Goal: Task Accomplishment & Management: Use online tool/utility

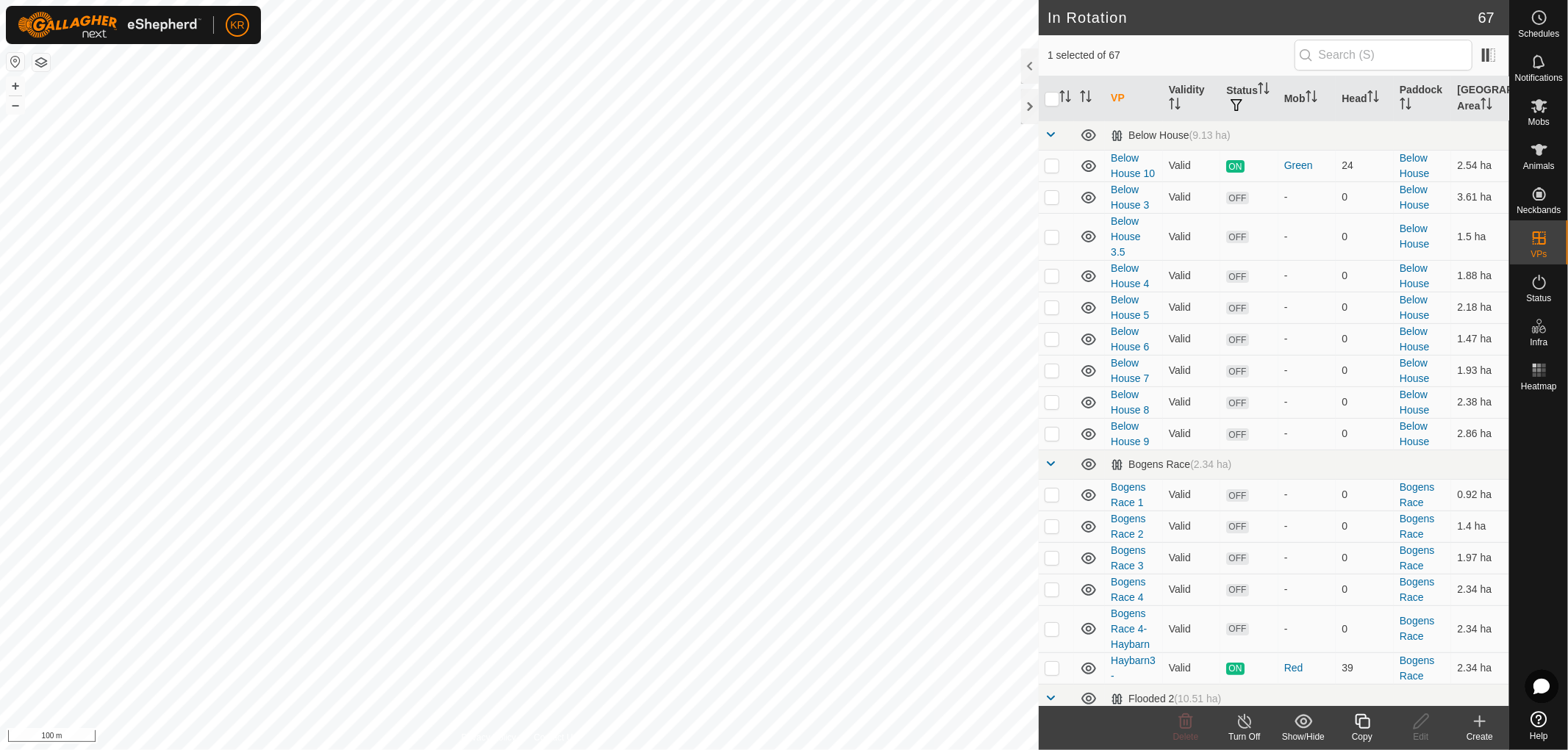
click at [1358, 725] on icon at bounding box center [1362, 721] width 14 height 14
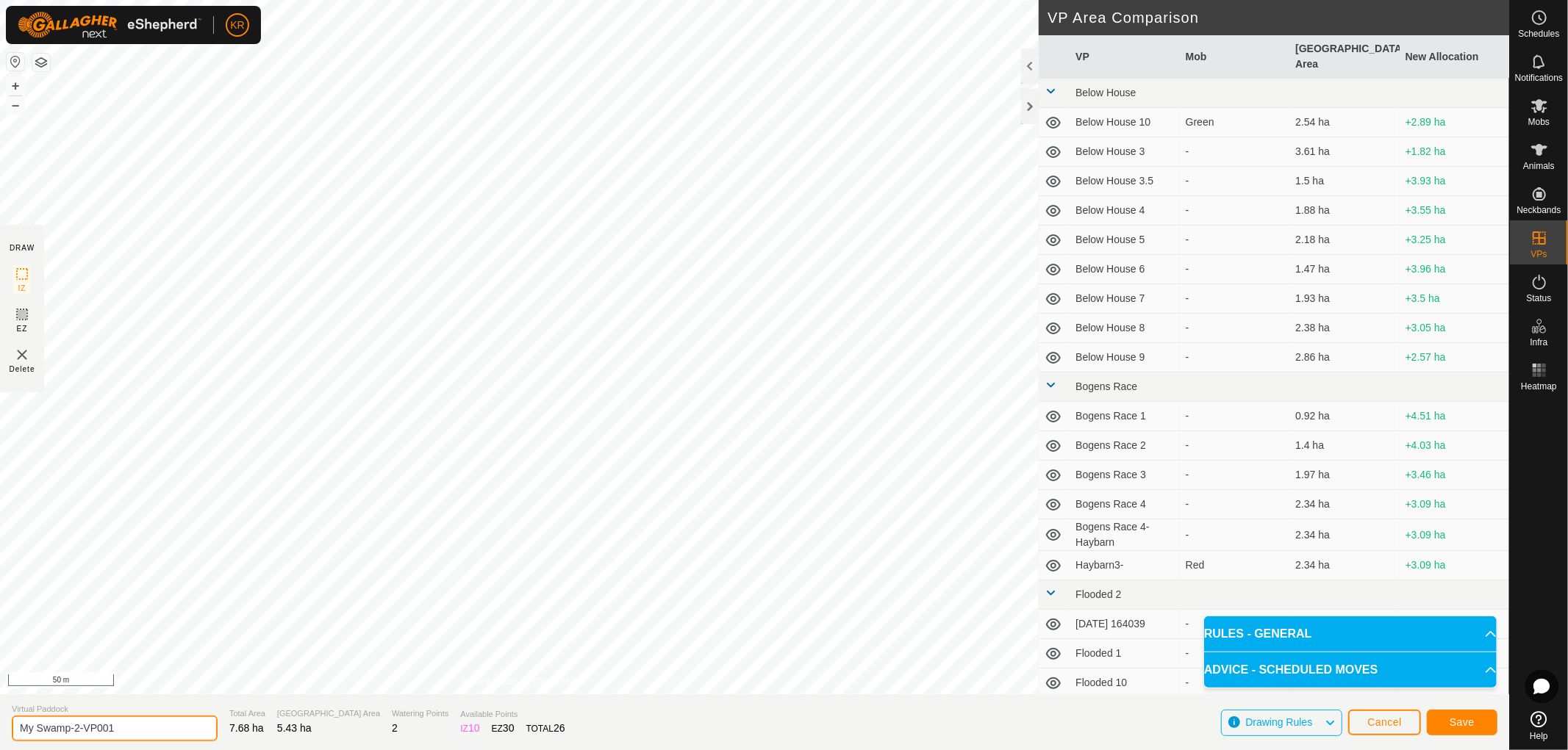
click at [131, 727] on input "My Swamp-2-VP001" at bounding box center [115, 729] width 206 height 26
type input "My Swamp-2-Point"
click at [1474, 721] on button "Save" at bounding box center [1461, 723] width 70 height 26
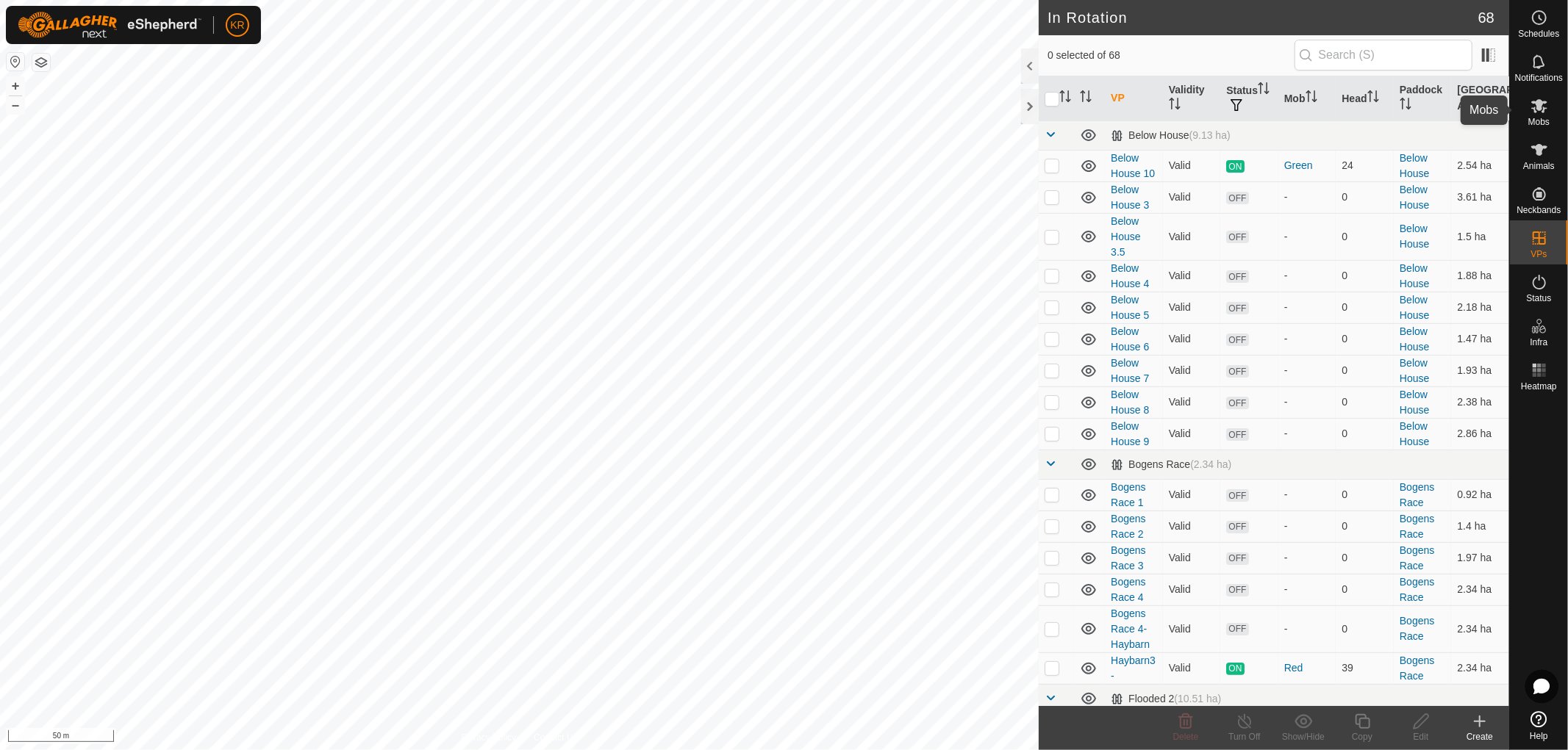
click at [1541, 100] on icon at bounding box center [1539, 106] width 16 height 14
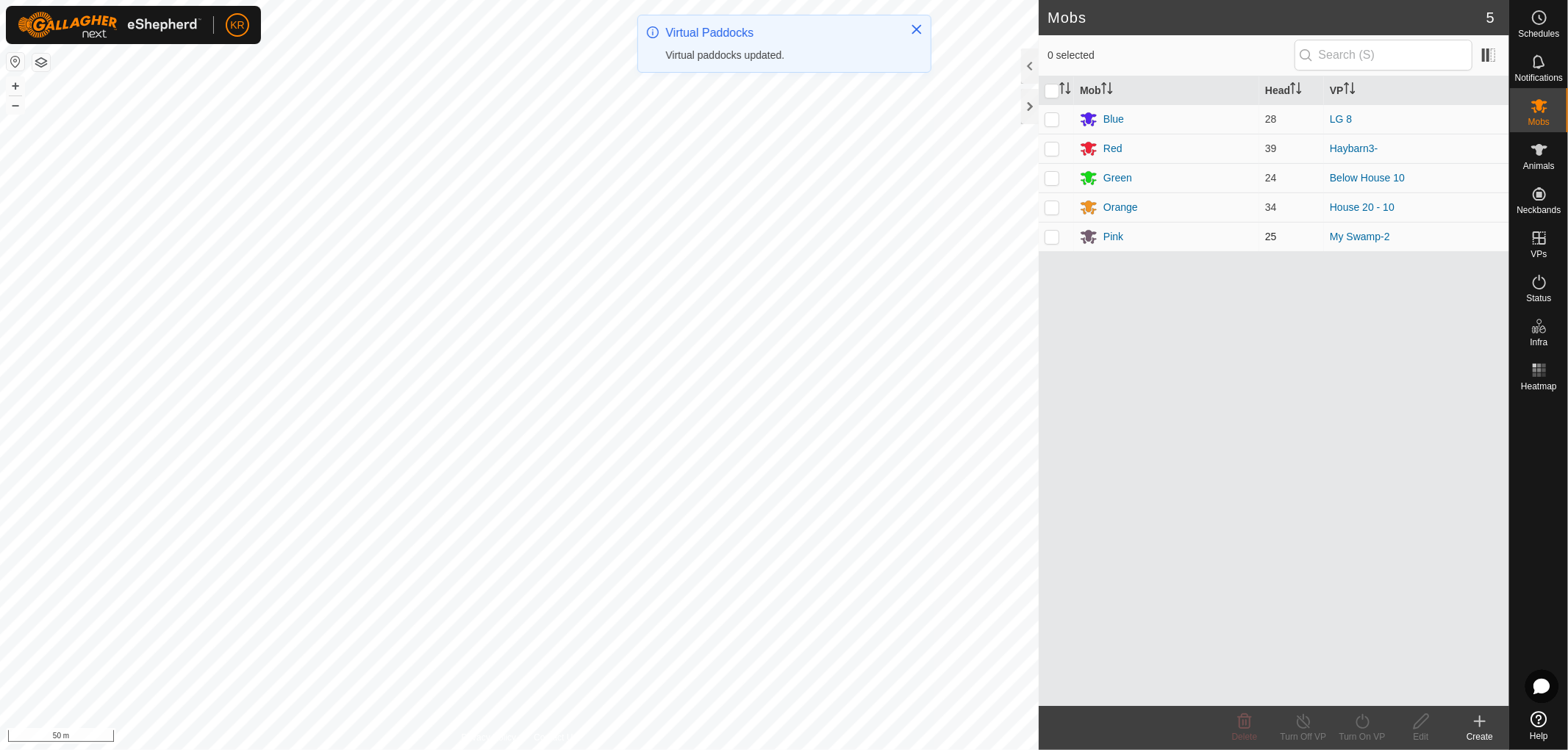
click at [1055, 234] on p-checkbox at bounding box center [1051, 237] width 14 height 12
checkbox input "true"
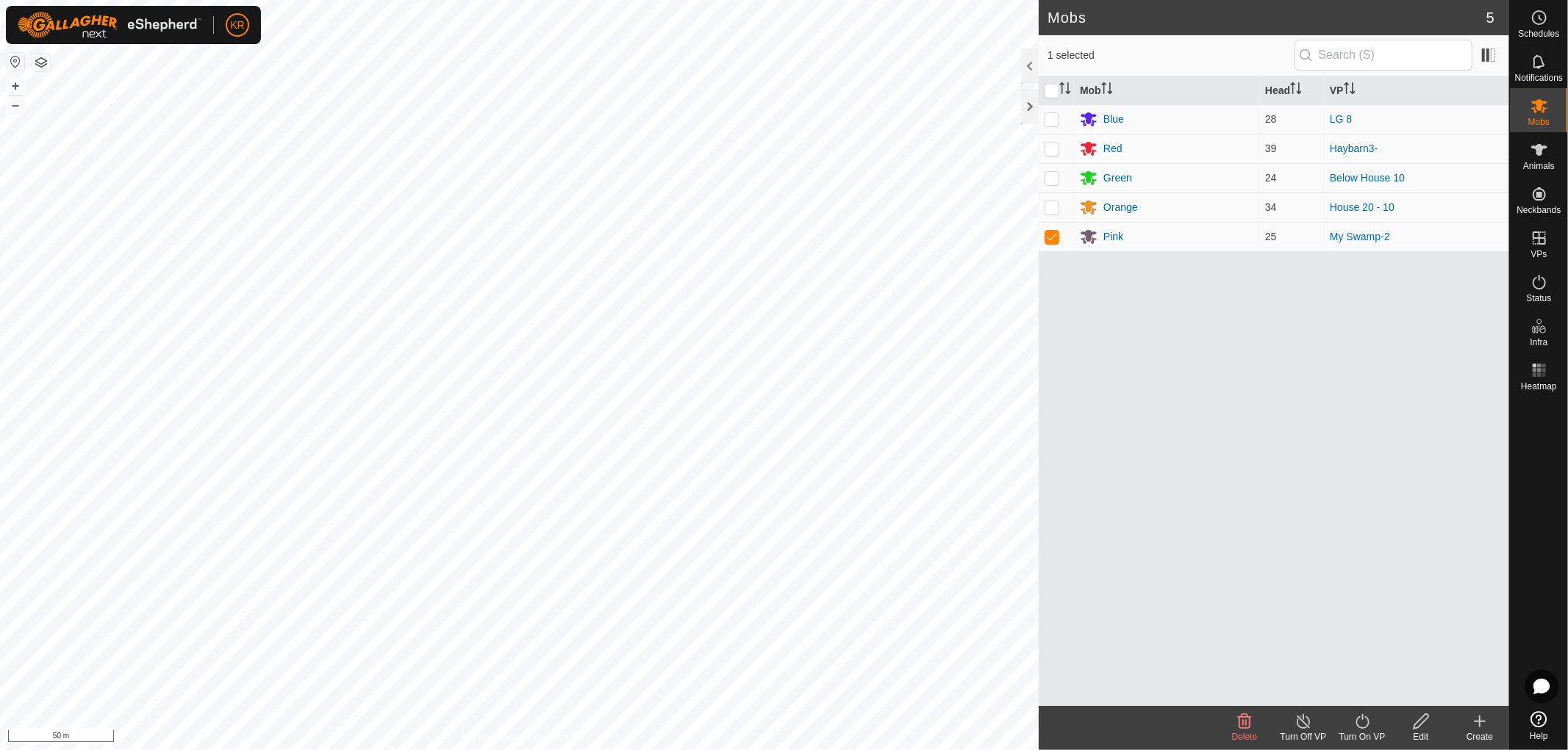
click at [1365, 720] on icon at bounding box center [1362, 721] width 18 height 17
click at [1358, 682] on link "Now" at bounding box center [1406, 689] width 145 height 29
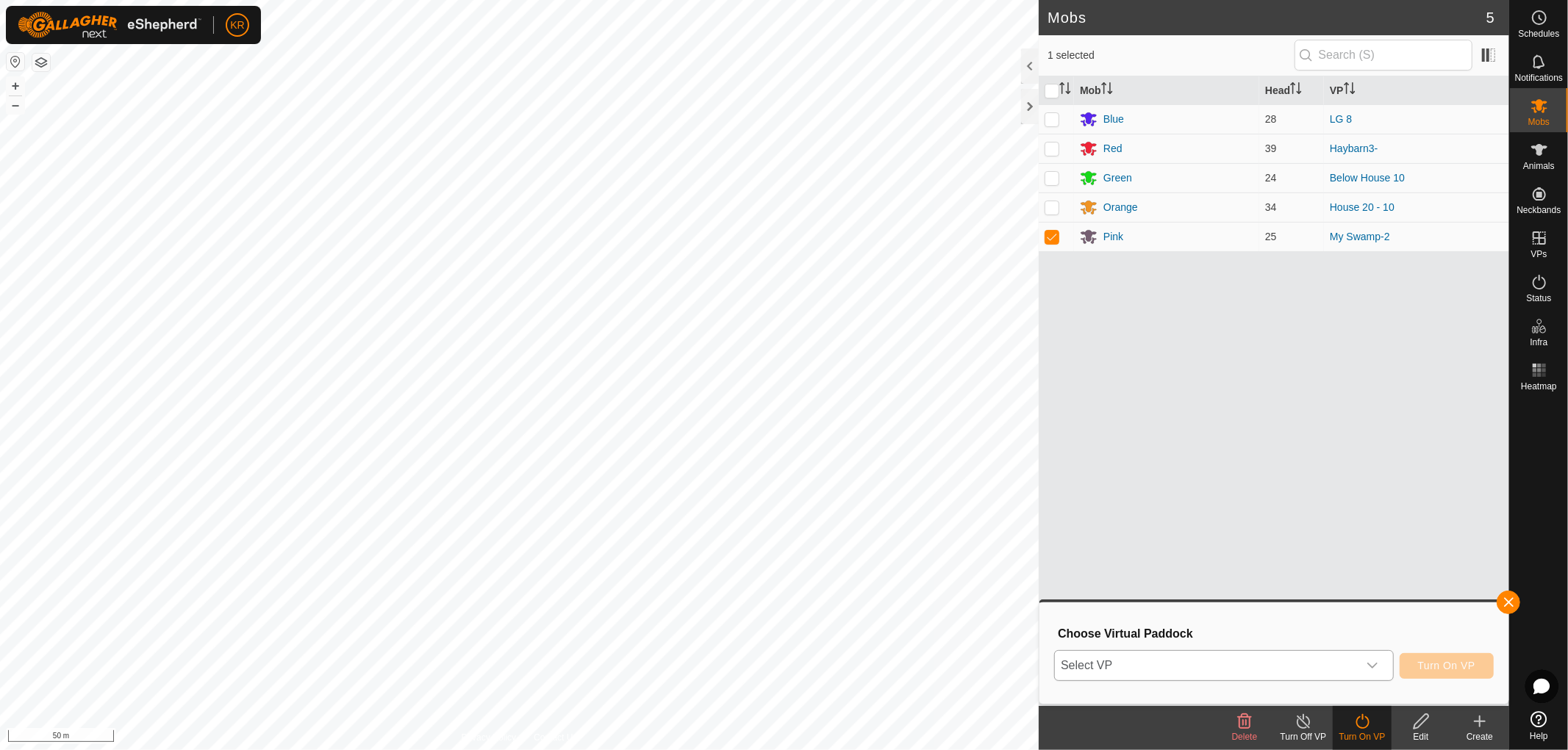
click at [1358, 662] on div "dropdown trigger" at bounding box center [1372, 665] width 29 height 29
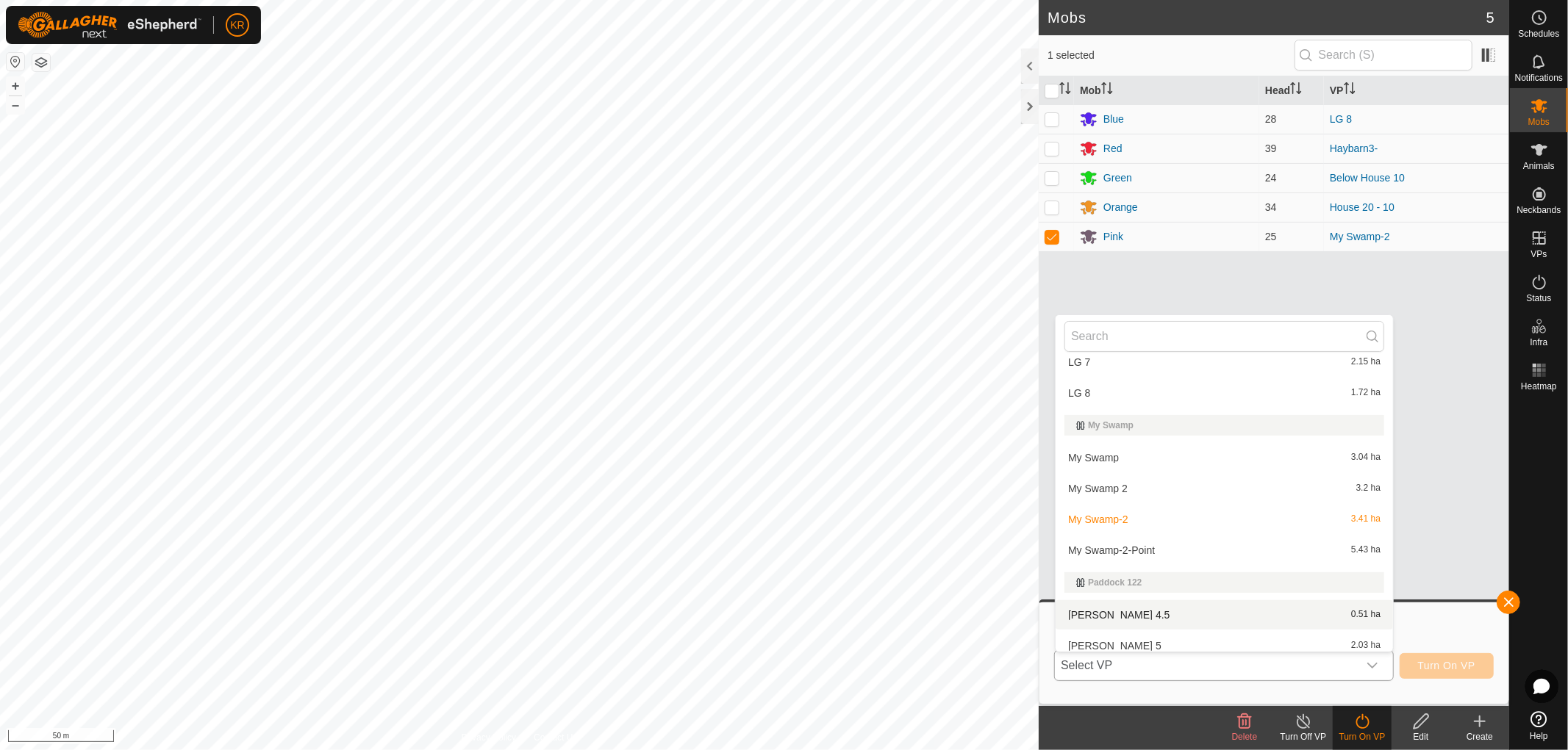
scroll to position [1911, 0]
click at [1197, 547] on li "My Swamp-2-Point 5.43 ha" at bounding box center [1224, 549] width 337 height 29
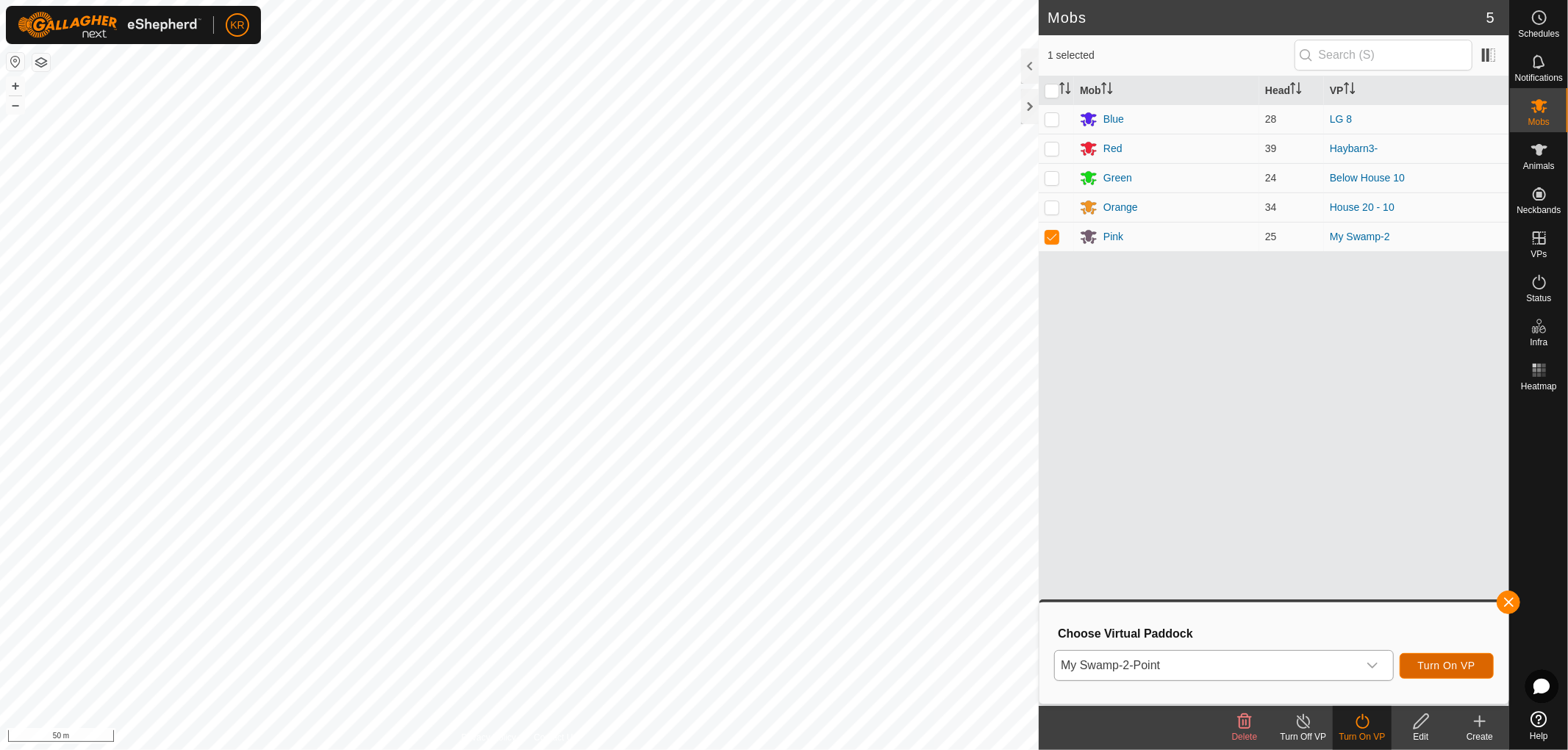
click at [1459, 654] on button "Turn On VP" at bounding box center [1446, 666] width 94 height 26
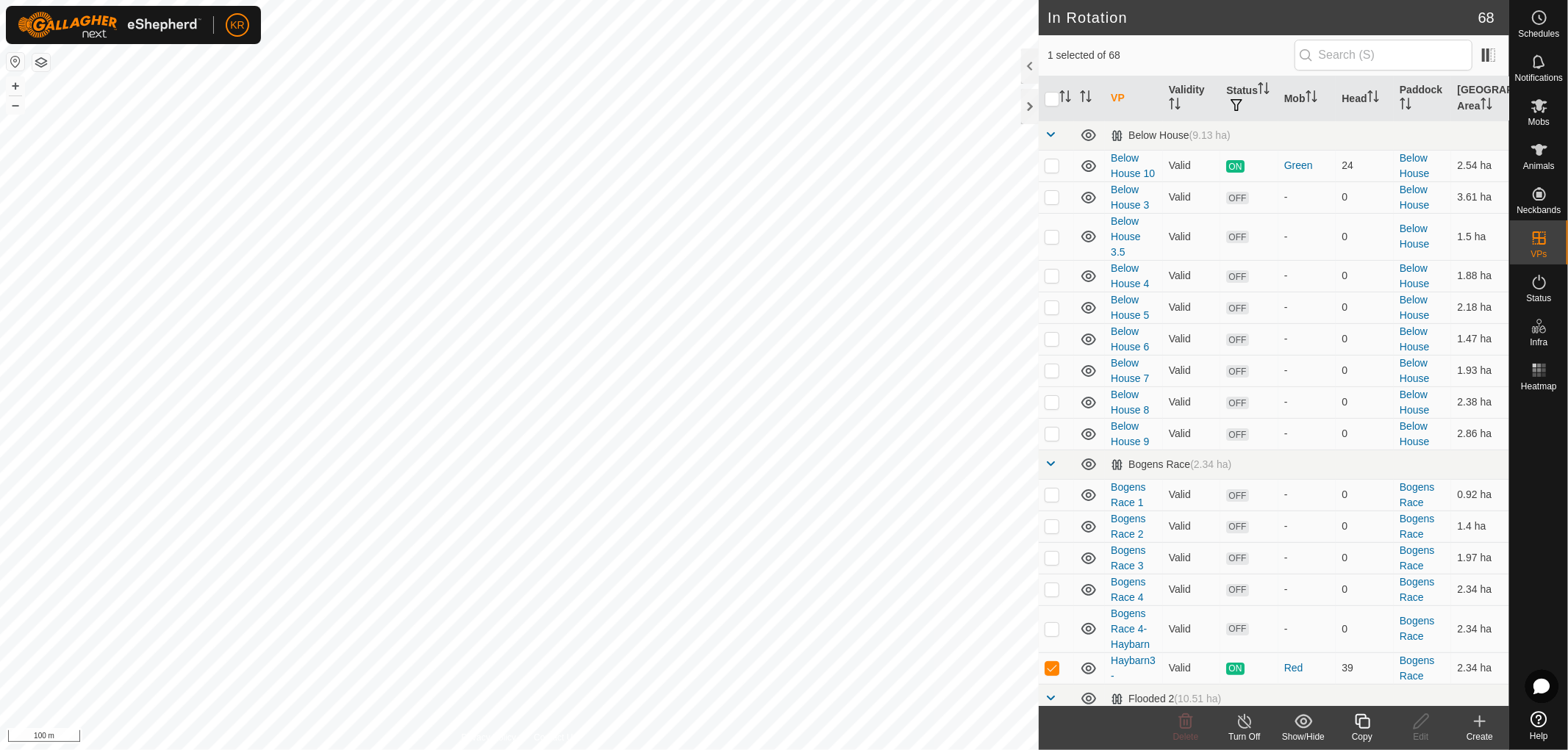
click at [1358, 723] on icon at bounding box center [1362, 721] width 14 height 14
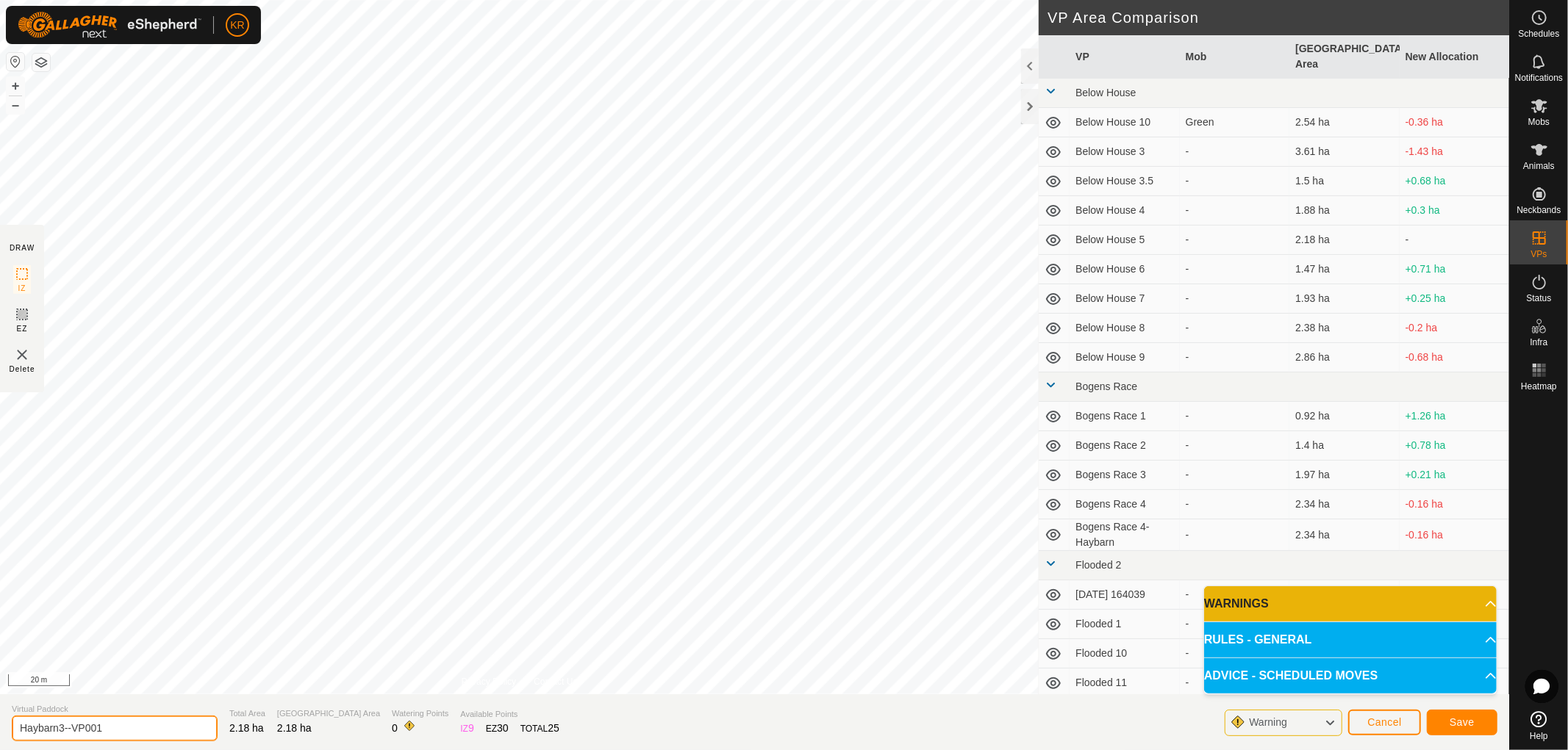
click at [138, 725] on input "Haybarn3--VP001" at bounding box center [115, 729] width 206 height 26
type input "Haybarn3- 1"
click at [1474, 721] on button "Save" at bounding box center [1461, 723] width 70 height 26
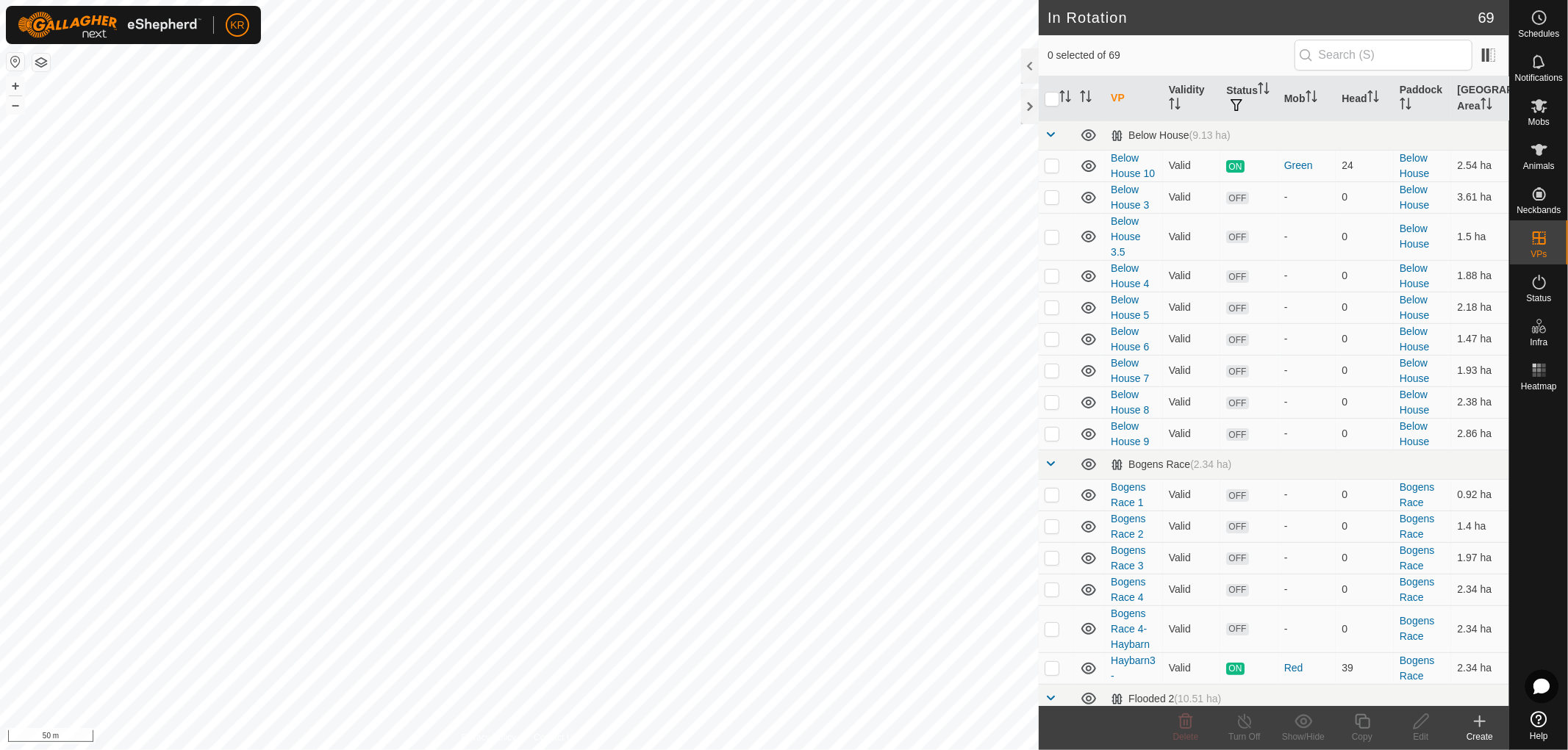
checkbox input "true"
click at [1365, 732] on div "Copy" at bounding box center [1362, 736] width 59 height 13
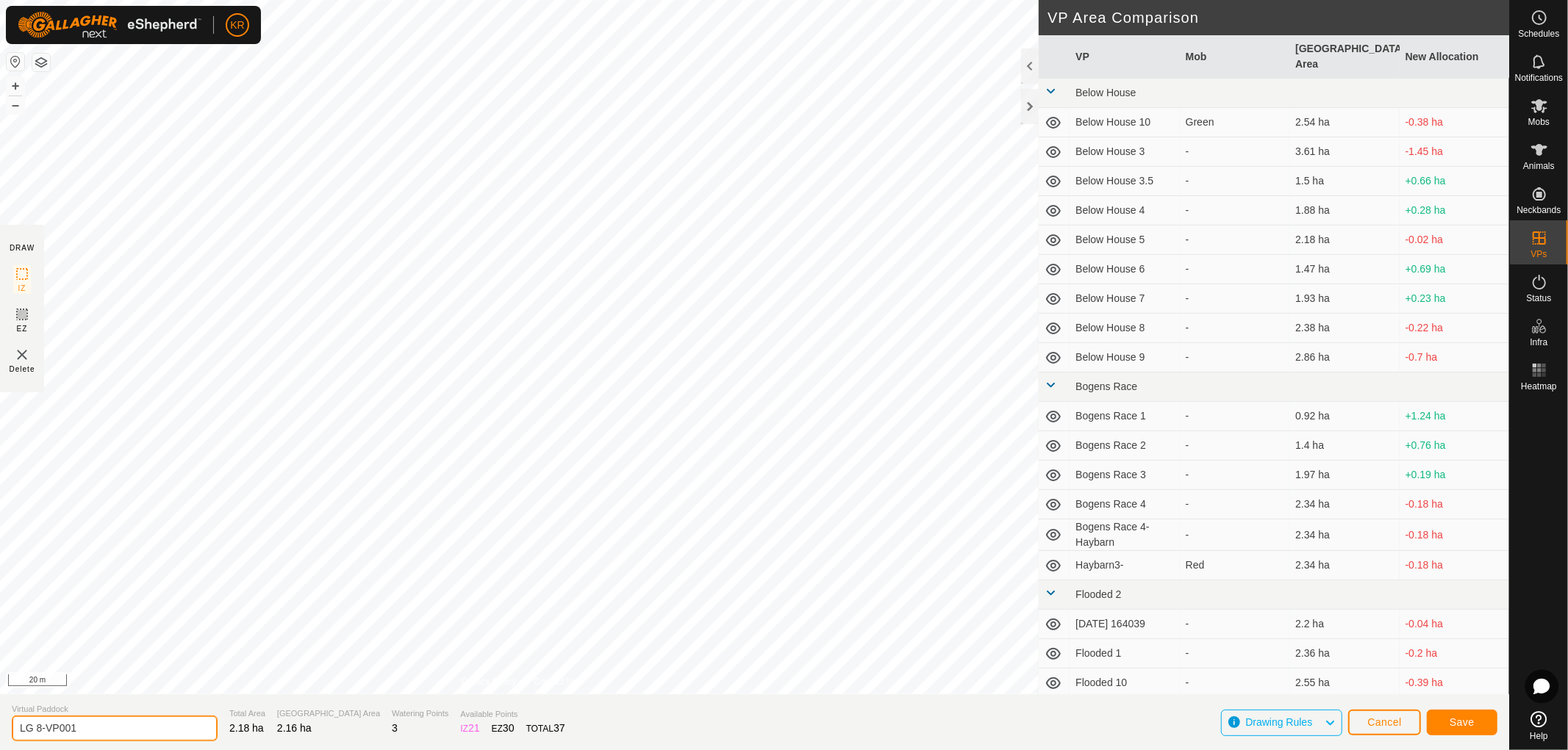
click at [98, 724] on input "LG 8-VP001" at bounding box center [115, 729] width 206 height 26
type input "LG 9"
click at [1473, 720] on span "Save" at bounding box center [1461, 722] width 25 height 12
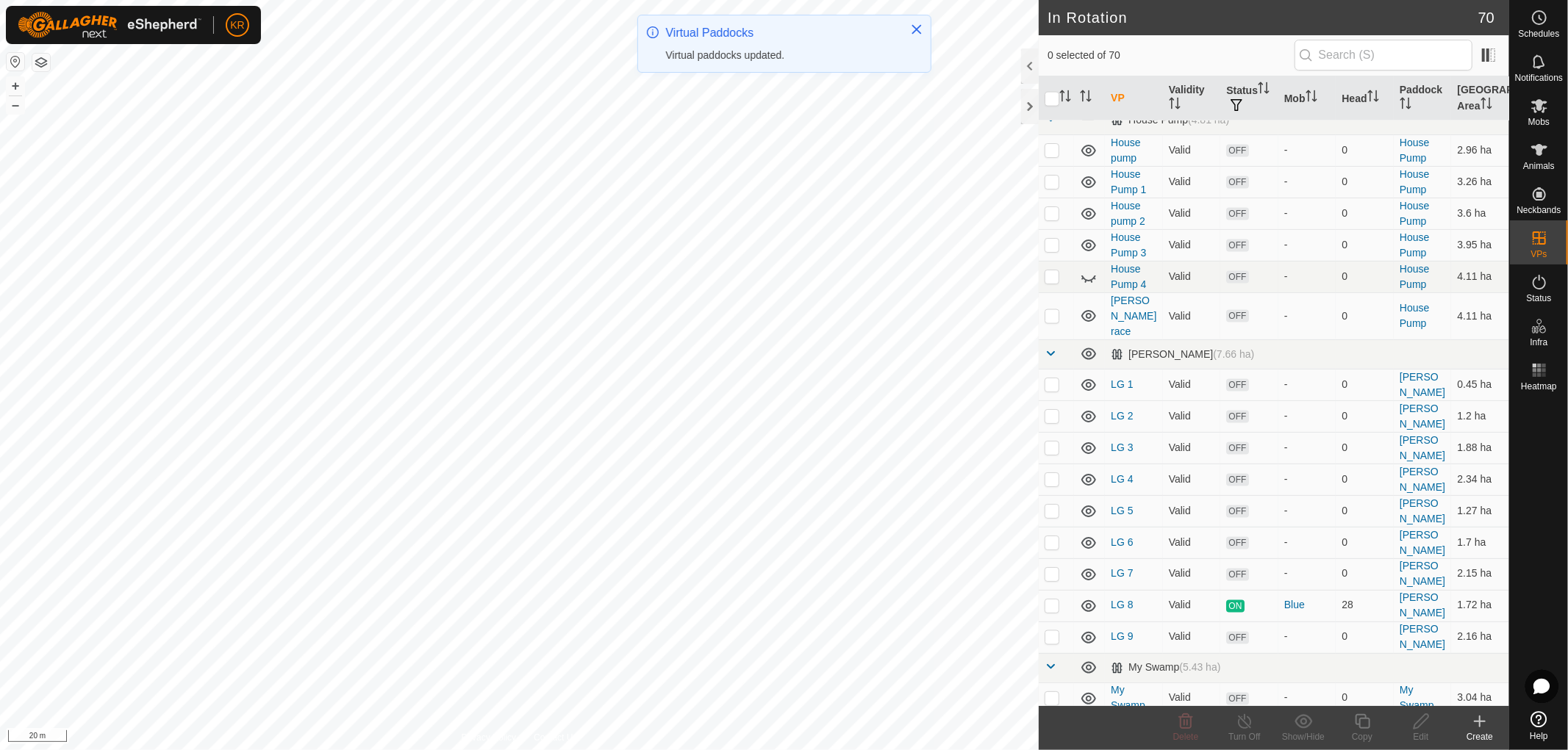
scroll to position [1862, 0]
checkbox input "true"
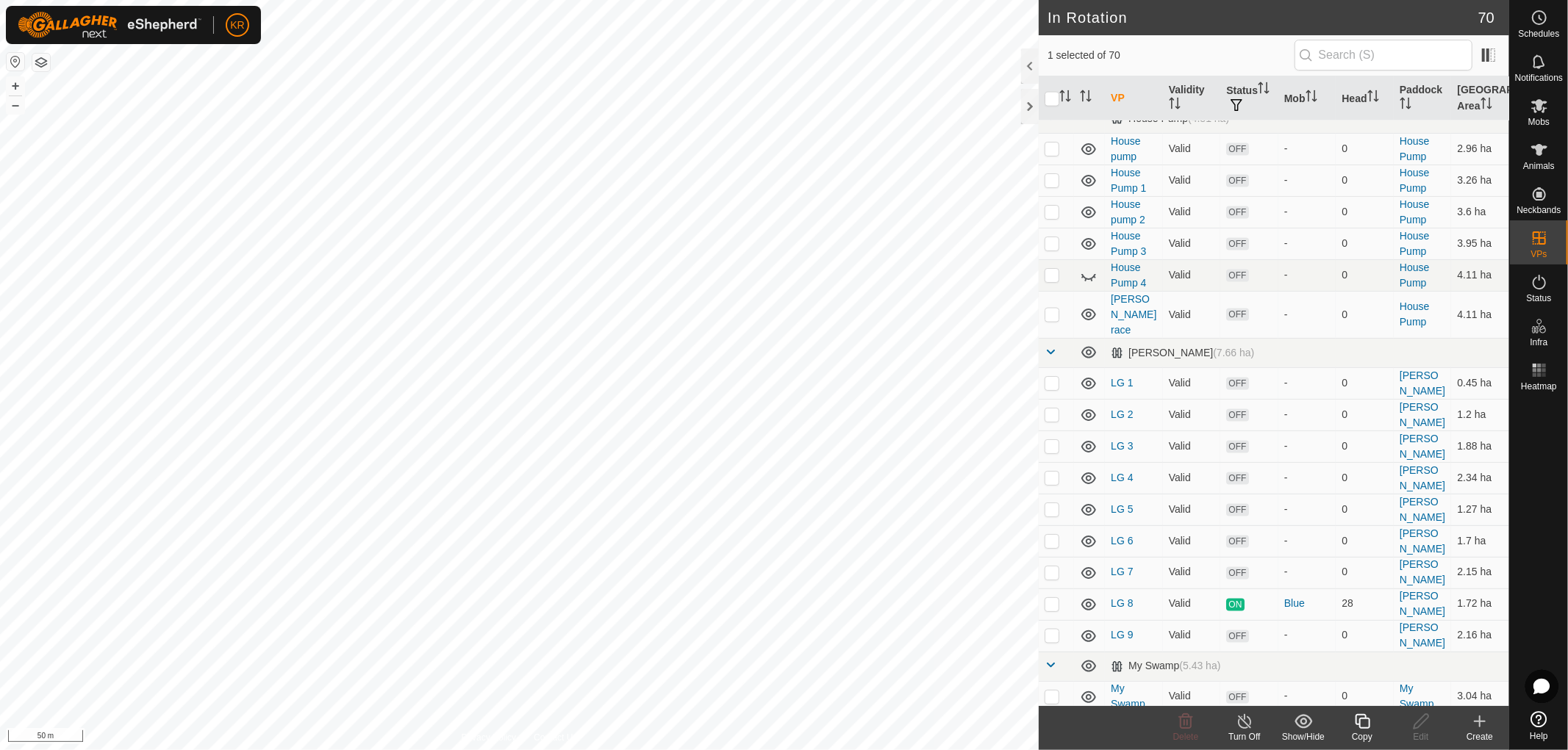
click at [1355, 727] on icon at bounding box center [1362, 721] width 18 height 17
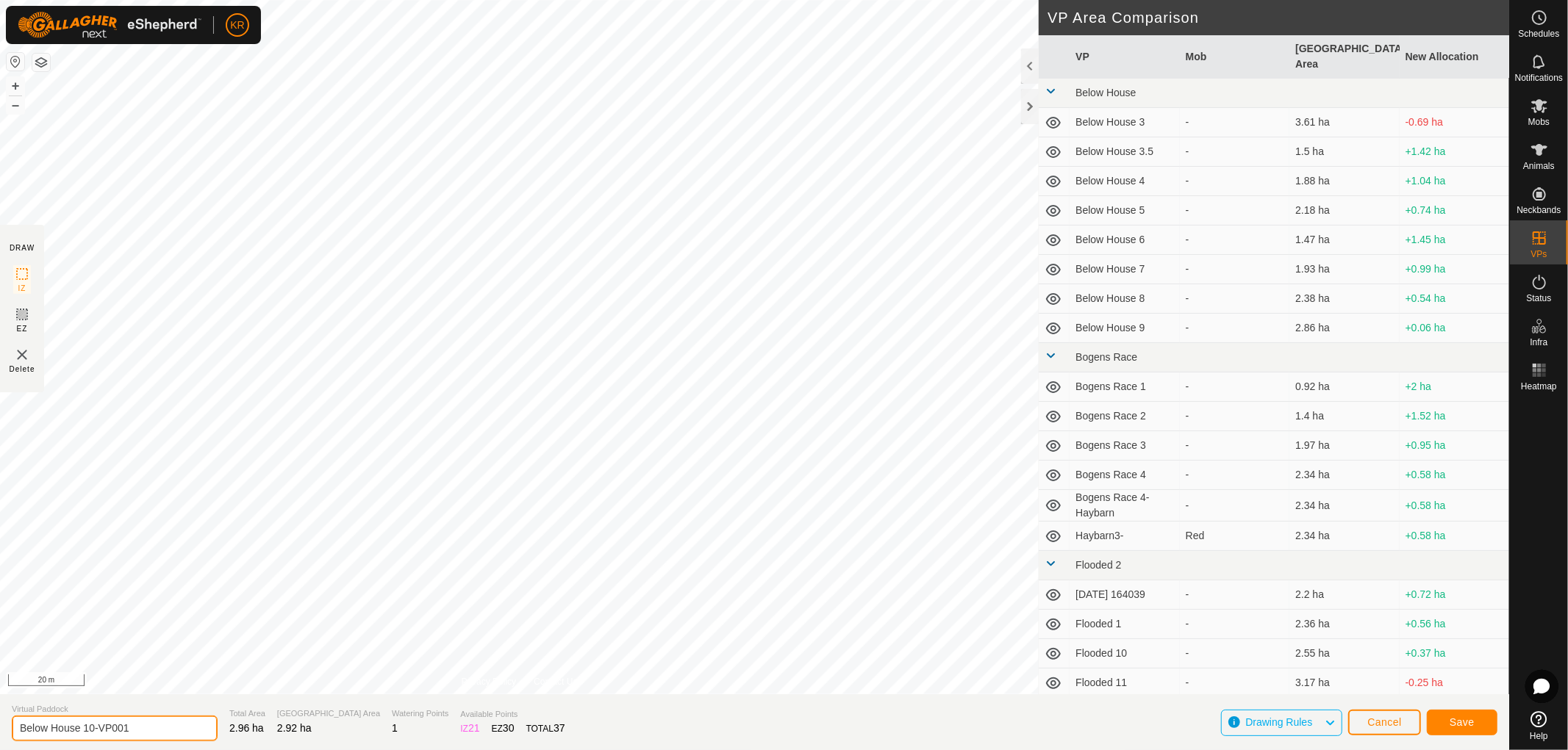
click at [157, 721] on input "Below House 10-VP001" at bounding box center [115, 729] width 206 height 26
type input "Below House 11"
click at [1471, 724] on span "Save" at bounding box center [1461, 722] width 25 height 12
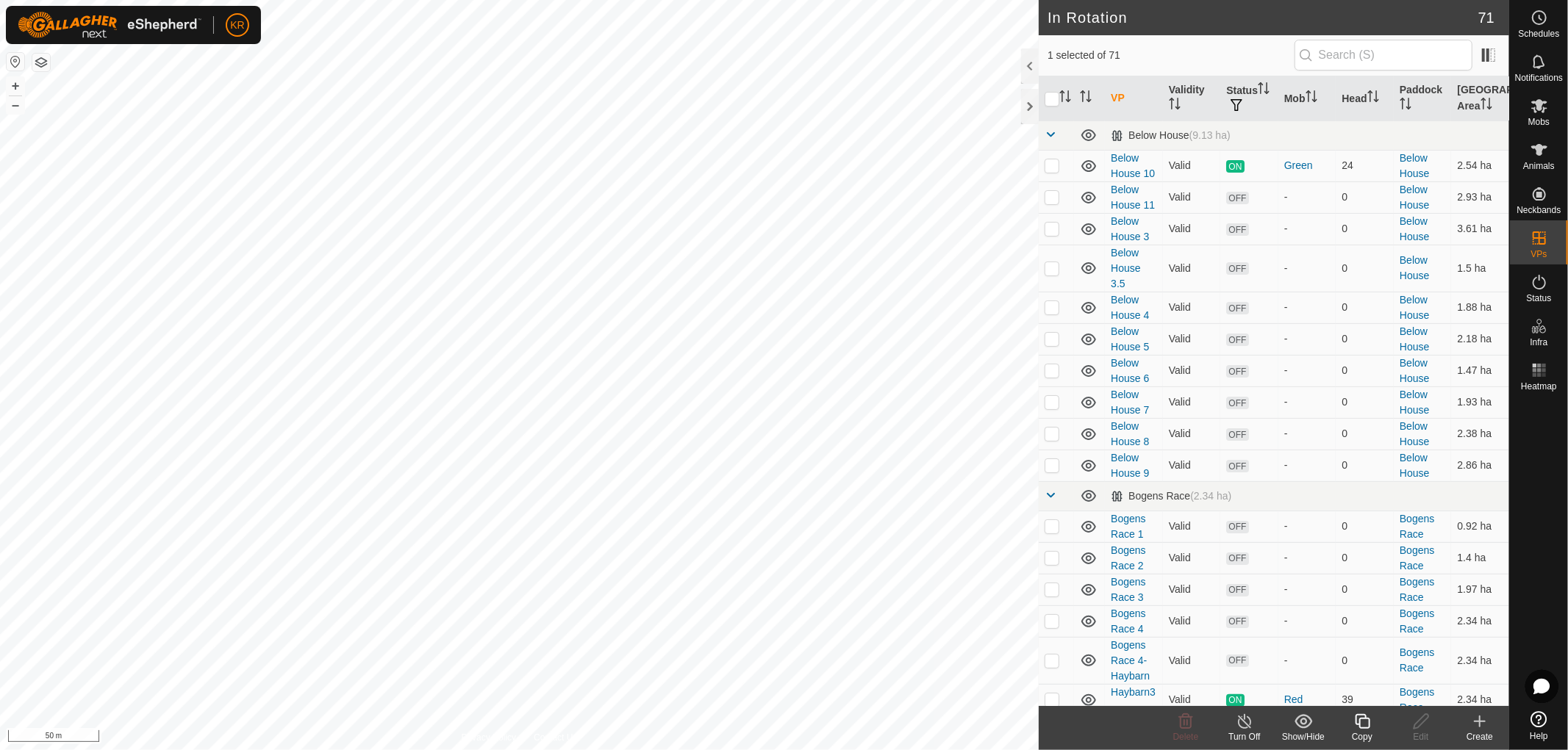
checkbox input "true"
click at [1358, 721] on icon at bounding box center [1362, 721] width 18 height 17
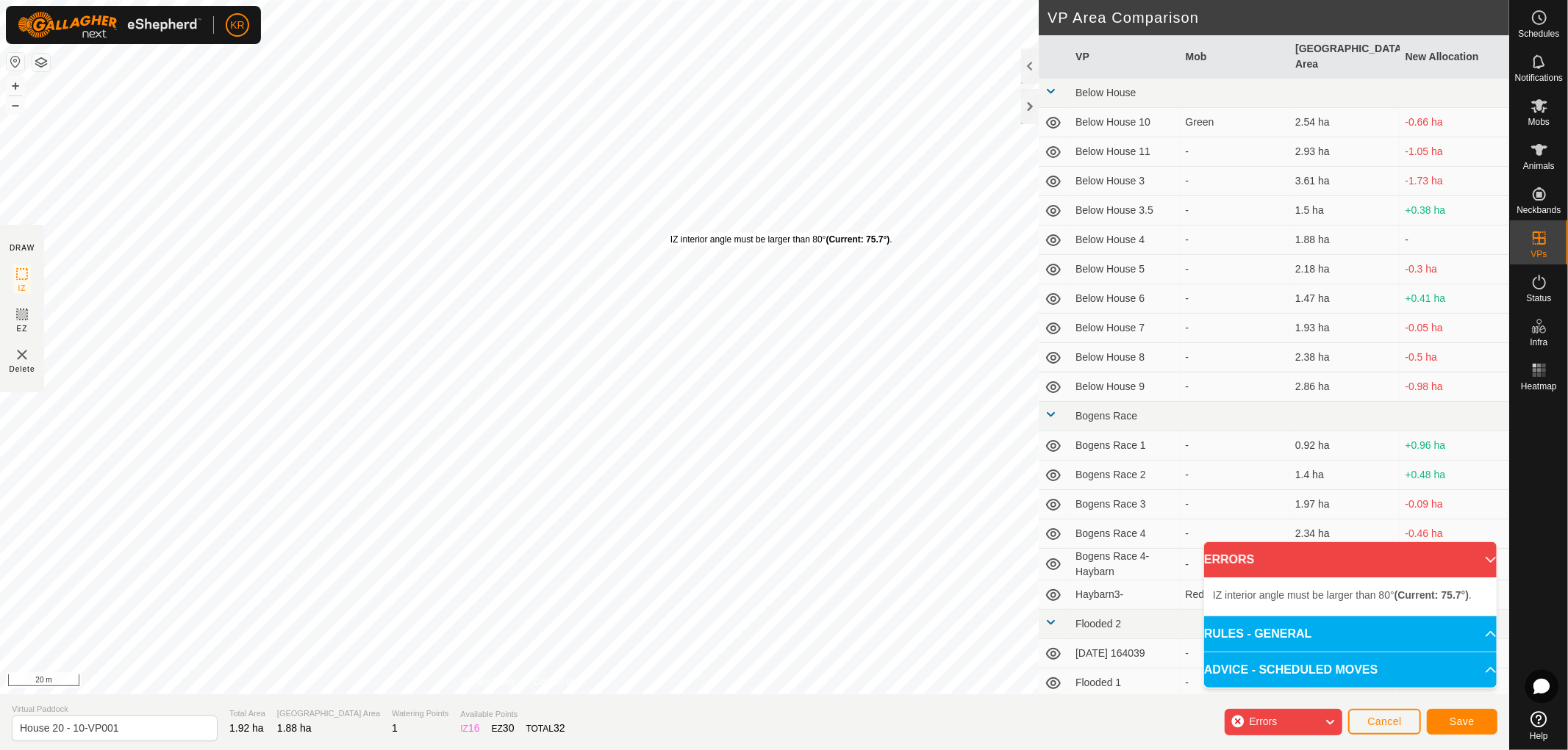
click at [670, 233] on div "IZ interior angle must be larger than 80° (Current: 75.7°) ." at bounding box center [781, 239] width 222 height 13
click at [572, 422] on div "IZ interior angle must be larger than 80° (Current: 77.3°) . + – ⇧ i 20 m" at bounding box center [519, 347] width 1039 height 694
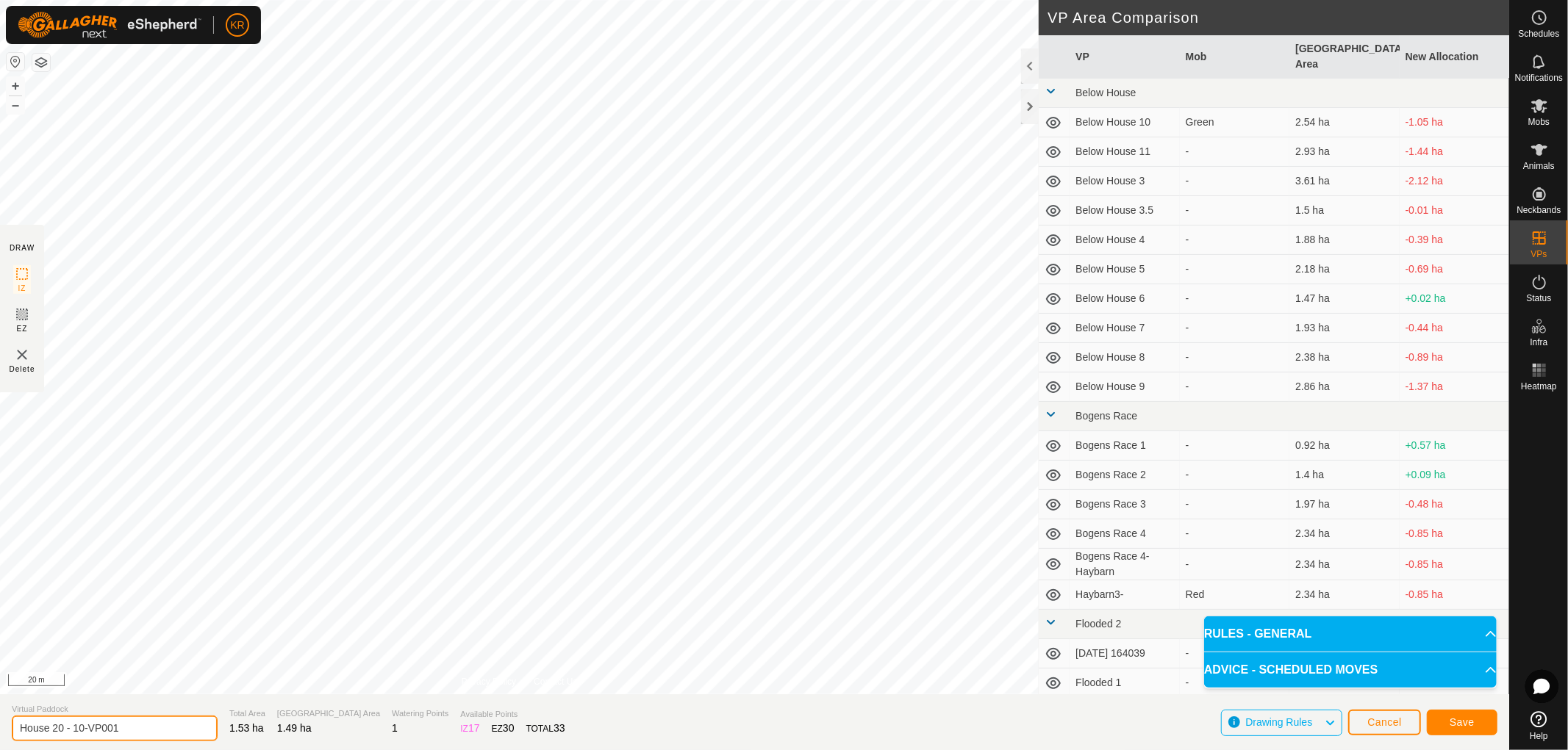
click at [133, 724] on input "House 20 - 10-VP001" at bounding box center [115, 729] width 206 height 26
type input "House 20 - 11"
click at [1448, 714] on button "Save" at bounding box center [1461, 723] width 70 height 26
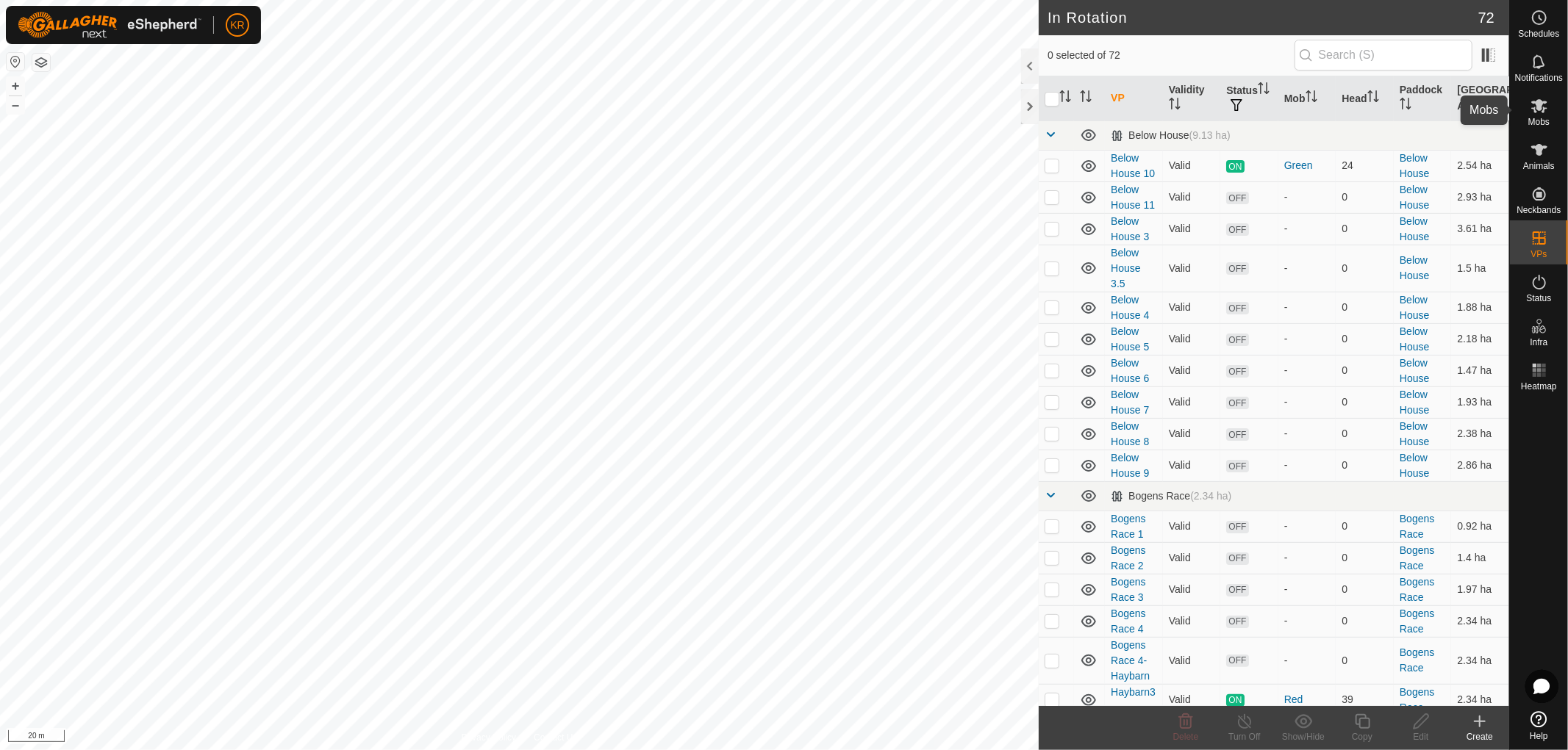
click at [1541, 111] on icon at bounding box center [1539, 105] width 17 height 17
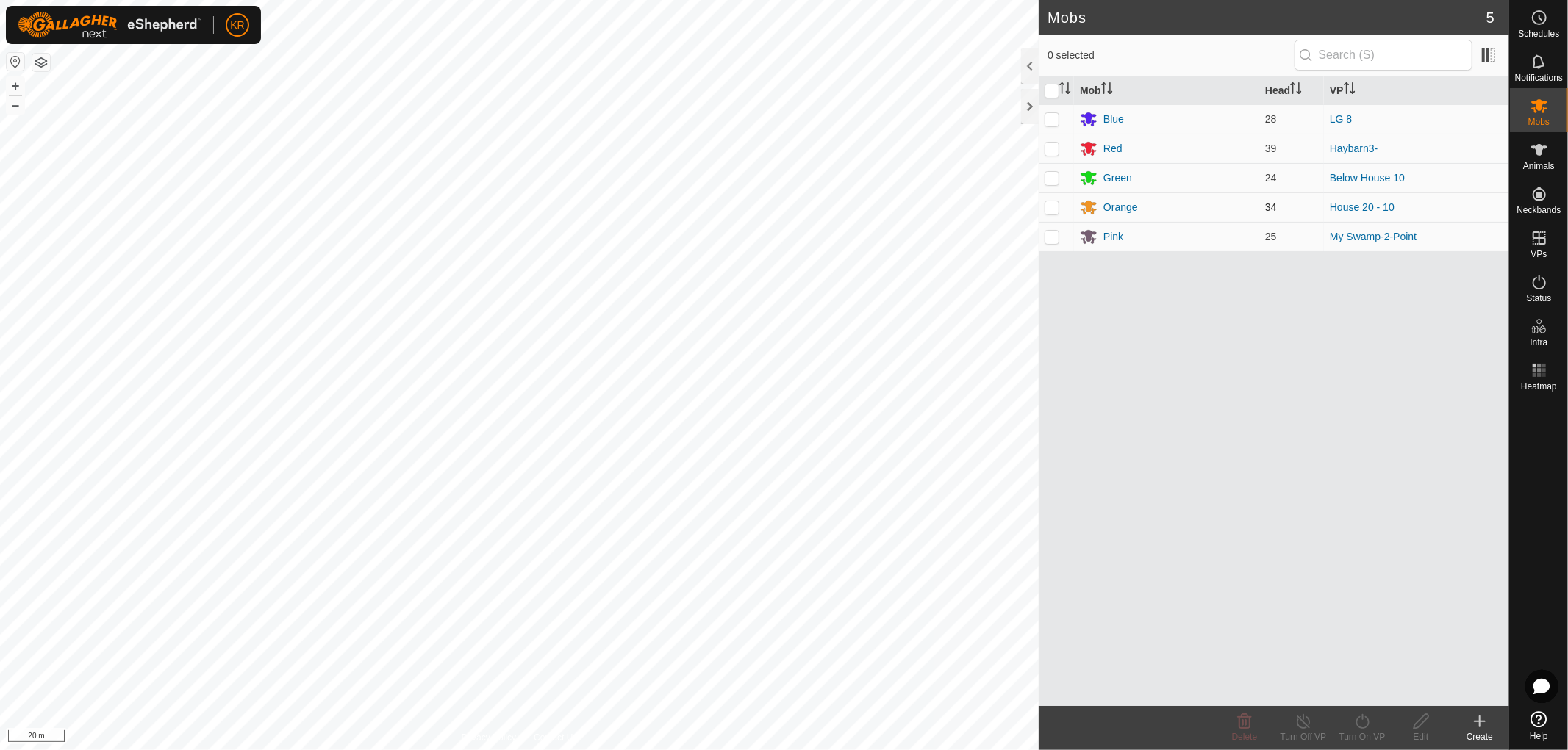
click at [1053, 208] on p-checkbox at bounding box center [1051, 207] width 14 height 12
checkbox input "true"
click at [1358, 724] on icon at bounding box center [1362, 721] width 18 height 17
click at [1358, 689] on link "Now" at bounding box center [1406, 689] width 145 height 29
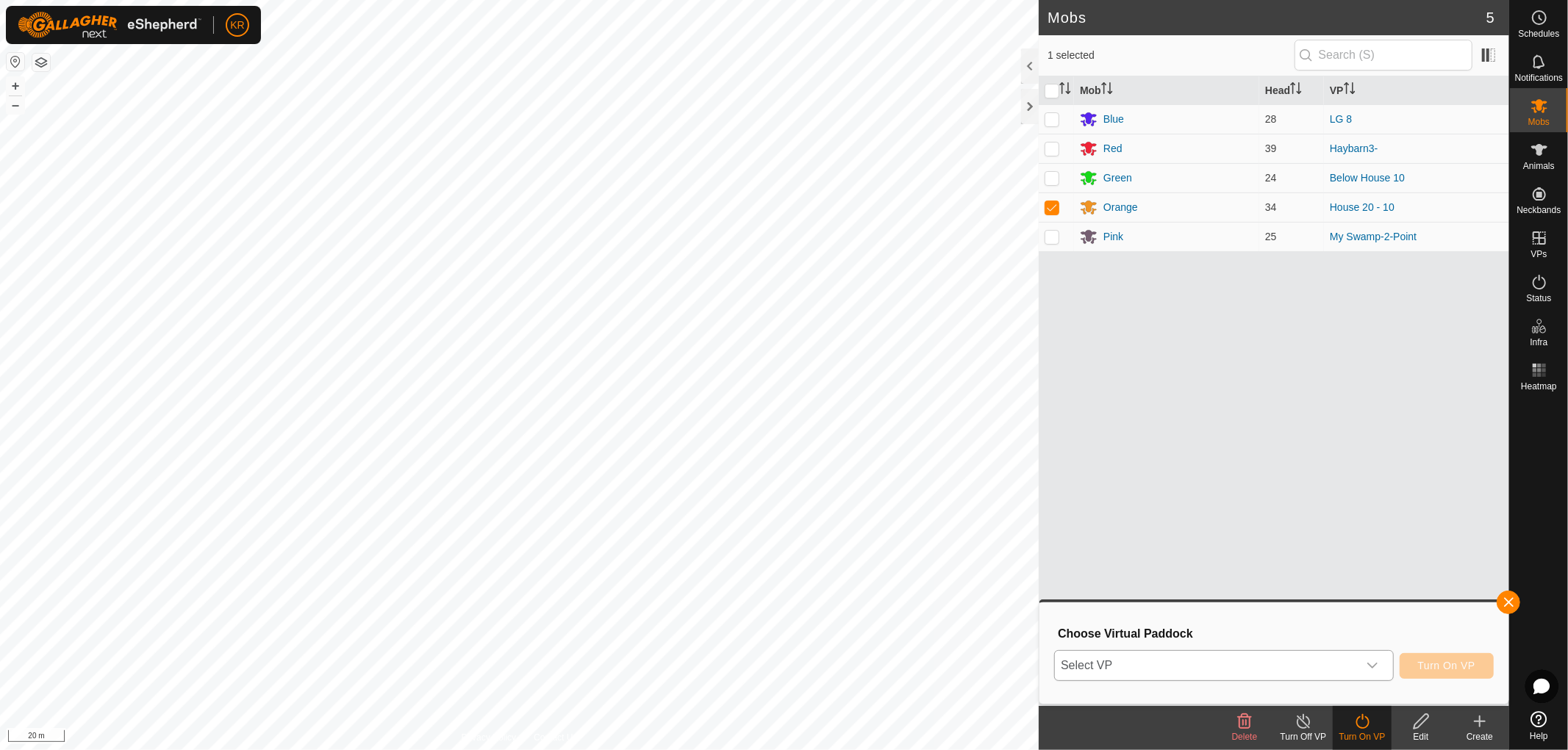
click at [1380, 662] on div "dropdown trigger" at bounding box center [1372, 665] width 29 height 29
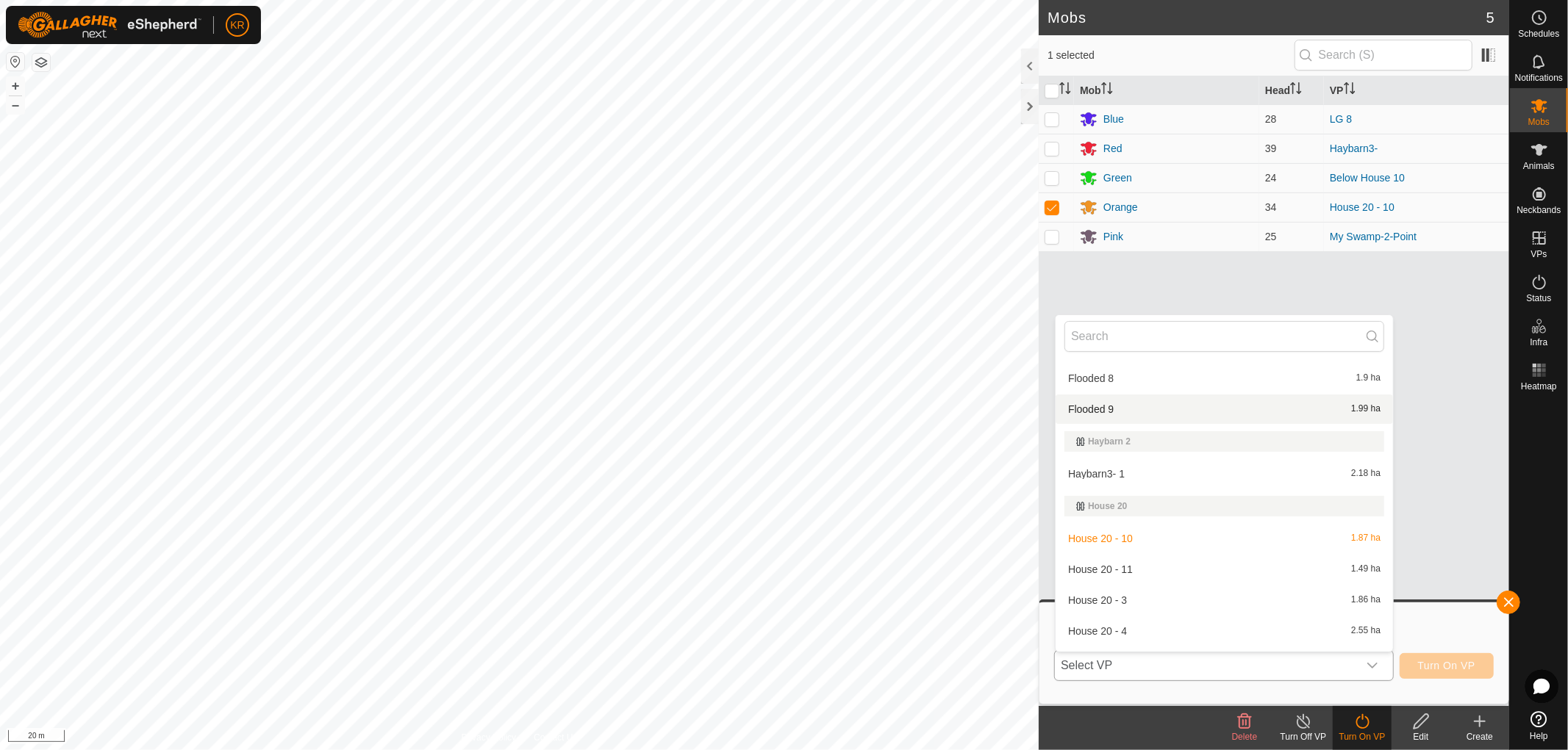
scroll to position [1146, 0]
click at [1149, 562] on li "House 20 - 11 1.49 ha" at bounding box center [1224, 568] width 337 height 29
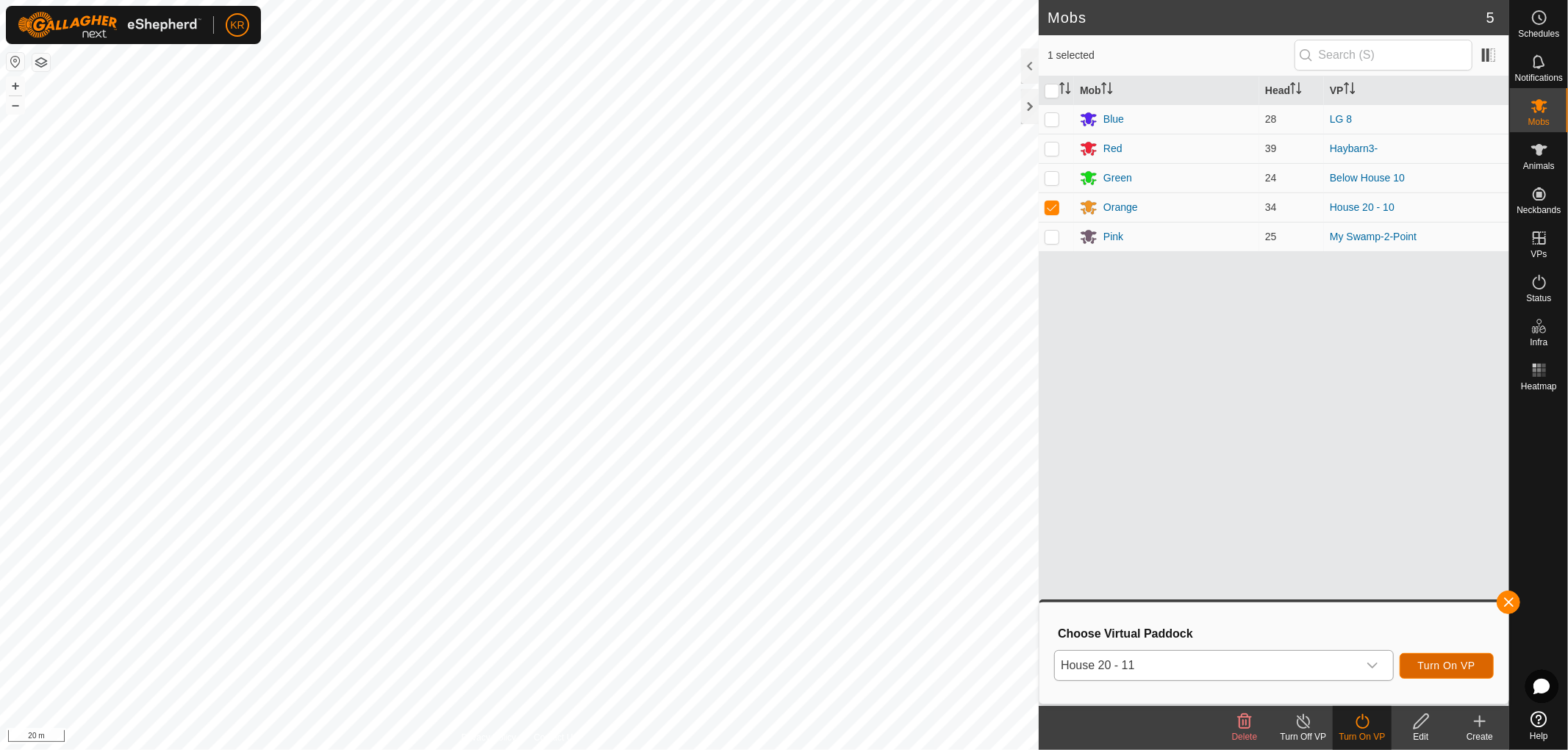
click at [1430, 653] on button "Turn On VP" at bounding box center [1446, 666] width 94 height 26
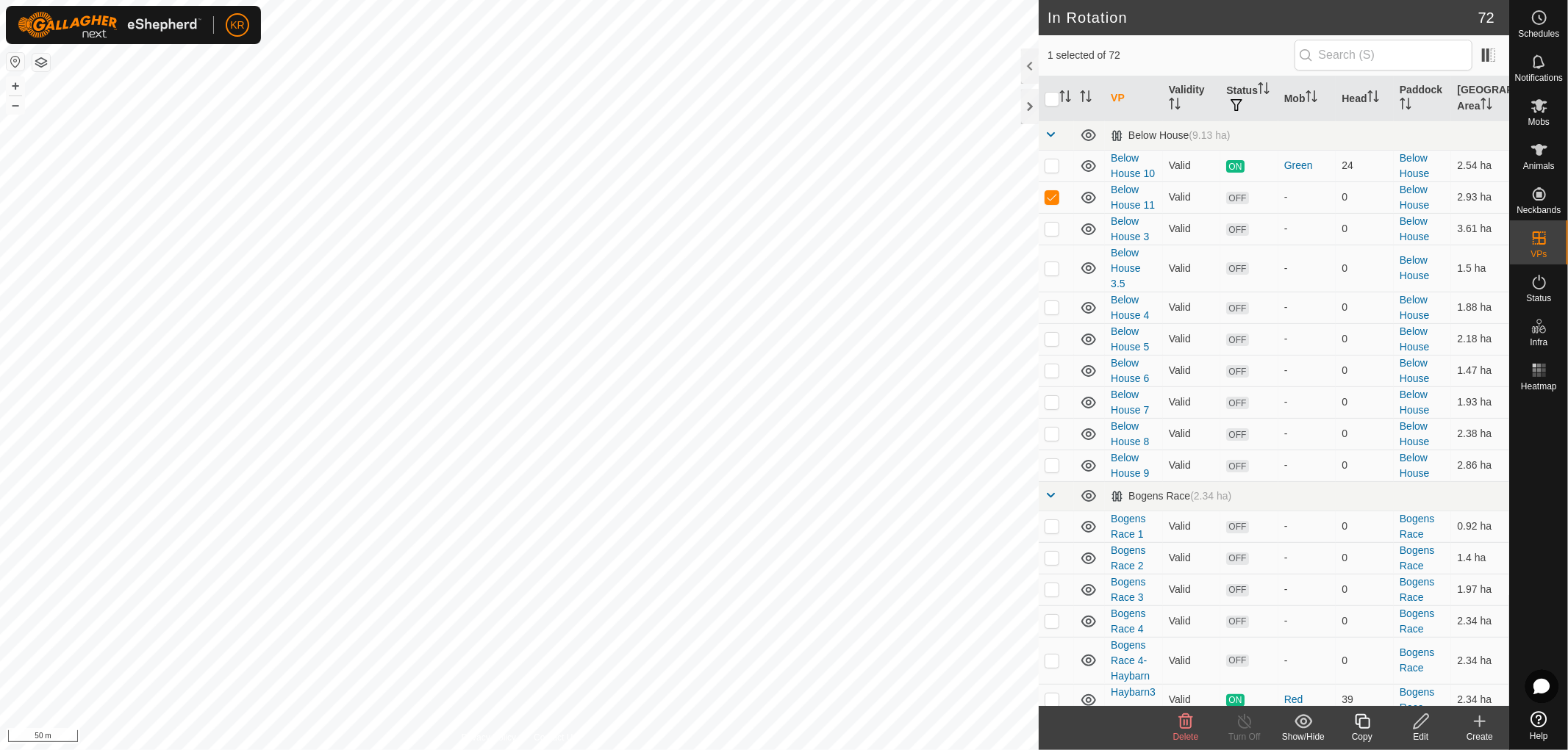
click at [1417, 721] on icon at bounding box center [1421, 721] width 14 height 14
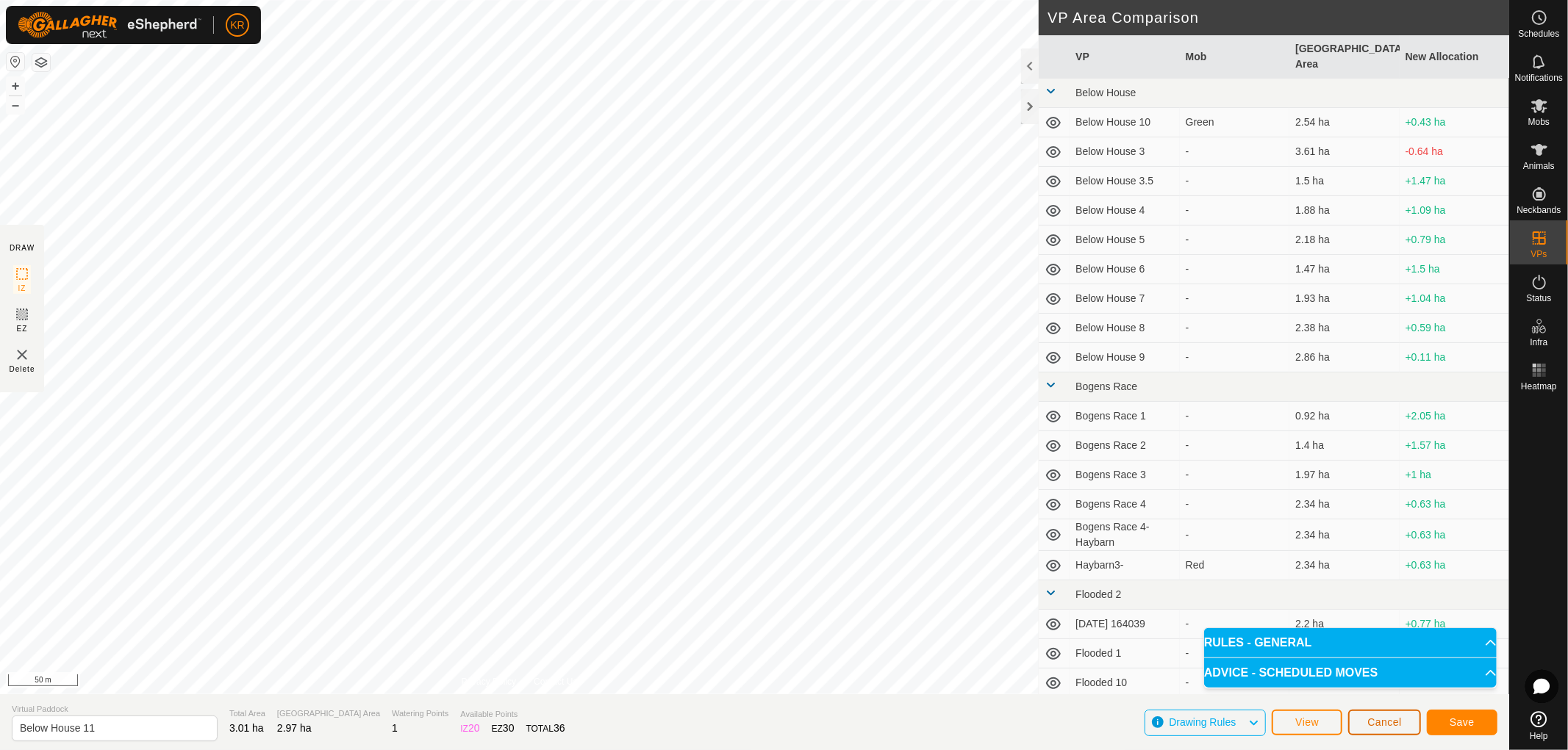
click at [1386, 717] on span "Cancel" at bounding box center [1385, 722] width 35 height 12
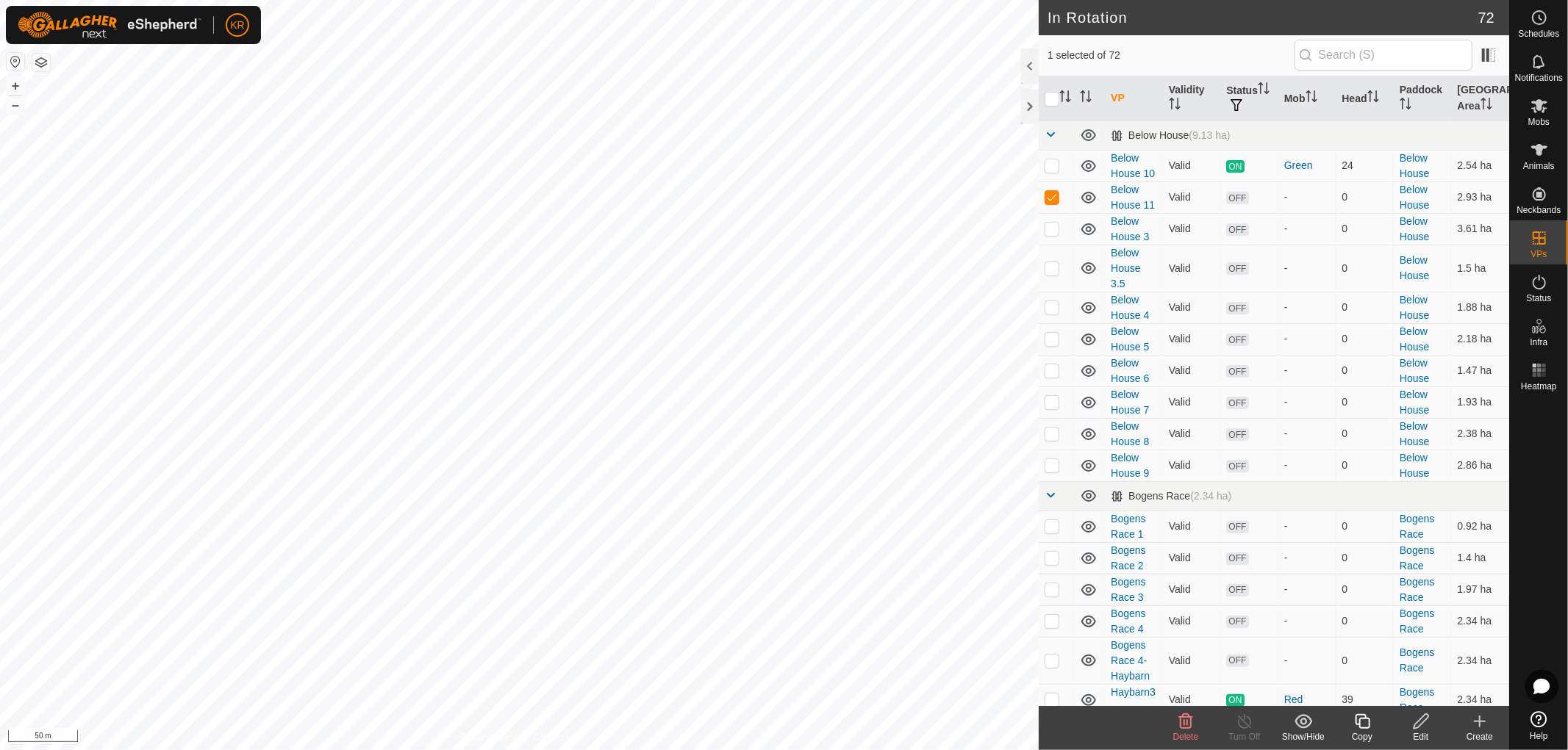
click at [1179, 727] on icon at bounding box center [1185, 721] width 17 height 17
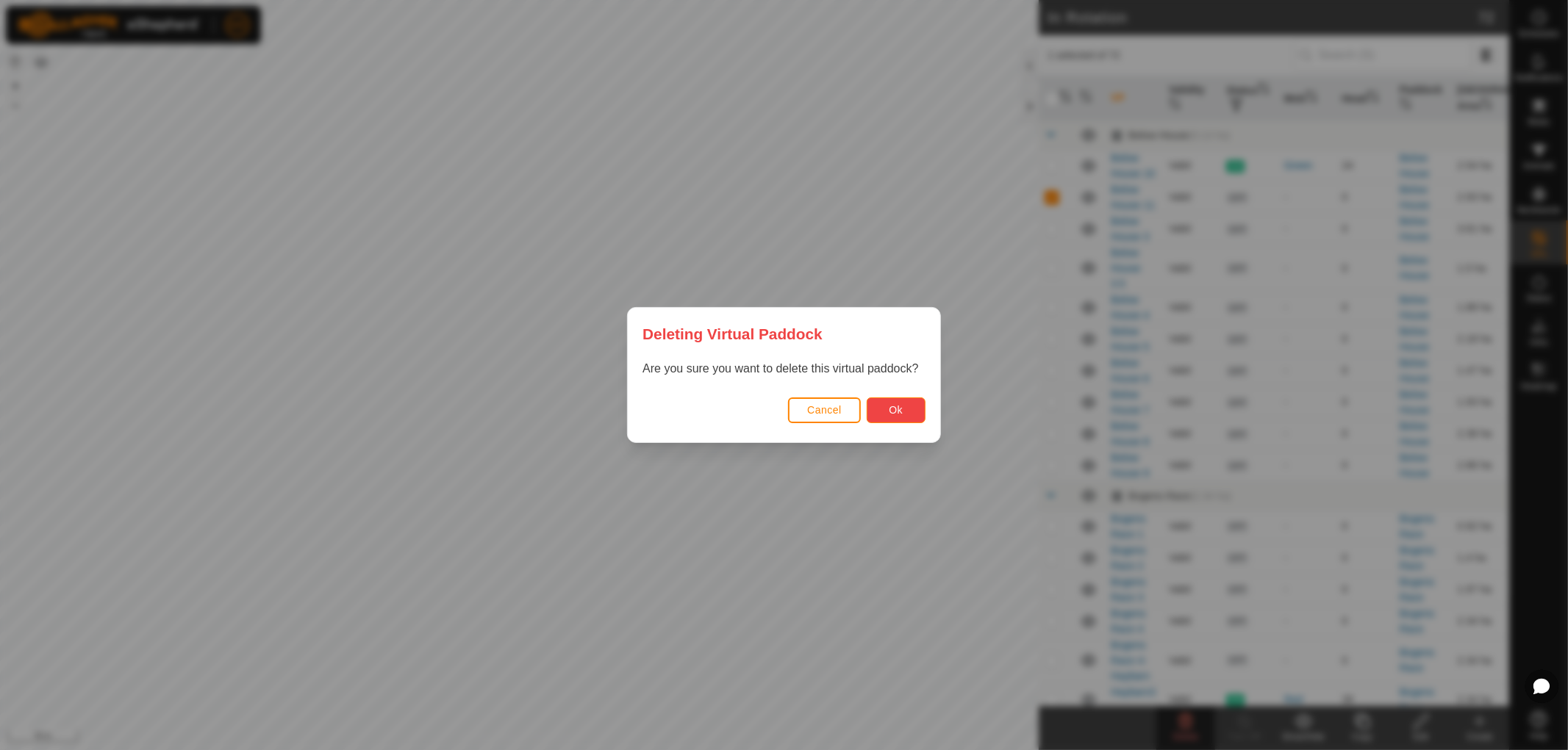
click at [905, 408] on button "Ok" at bounding box center [896, 411] width 59 height 26
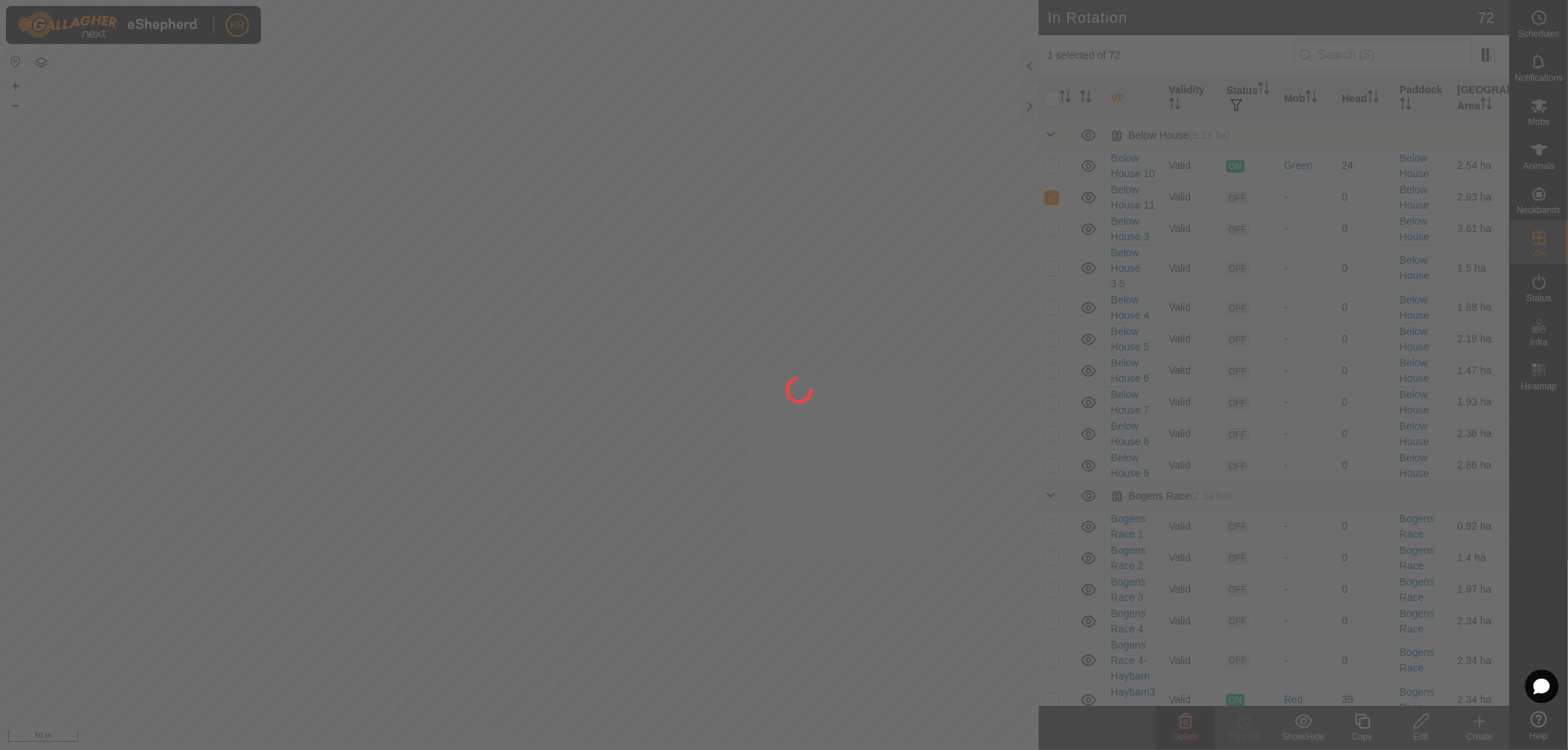
checkbox input "false"
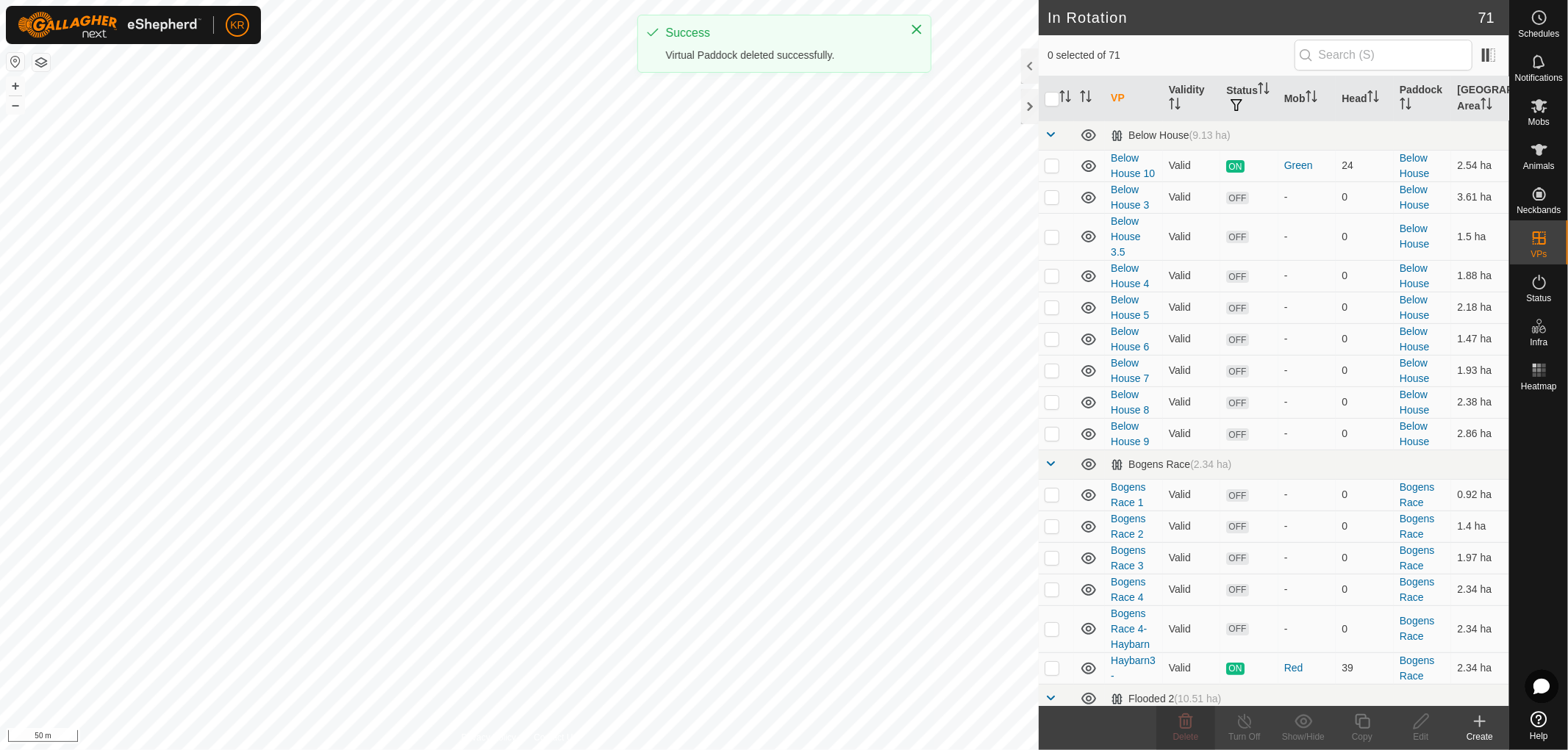
checkbox input "true"
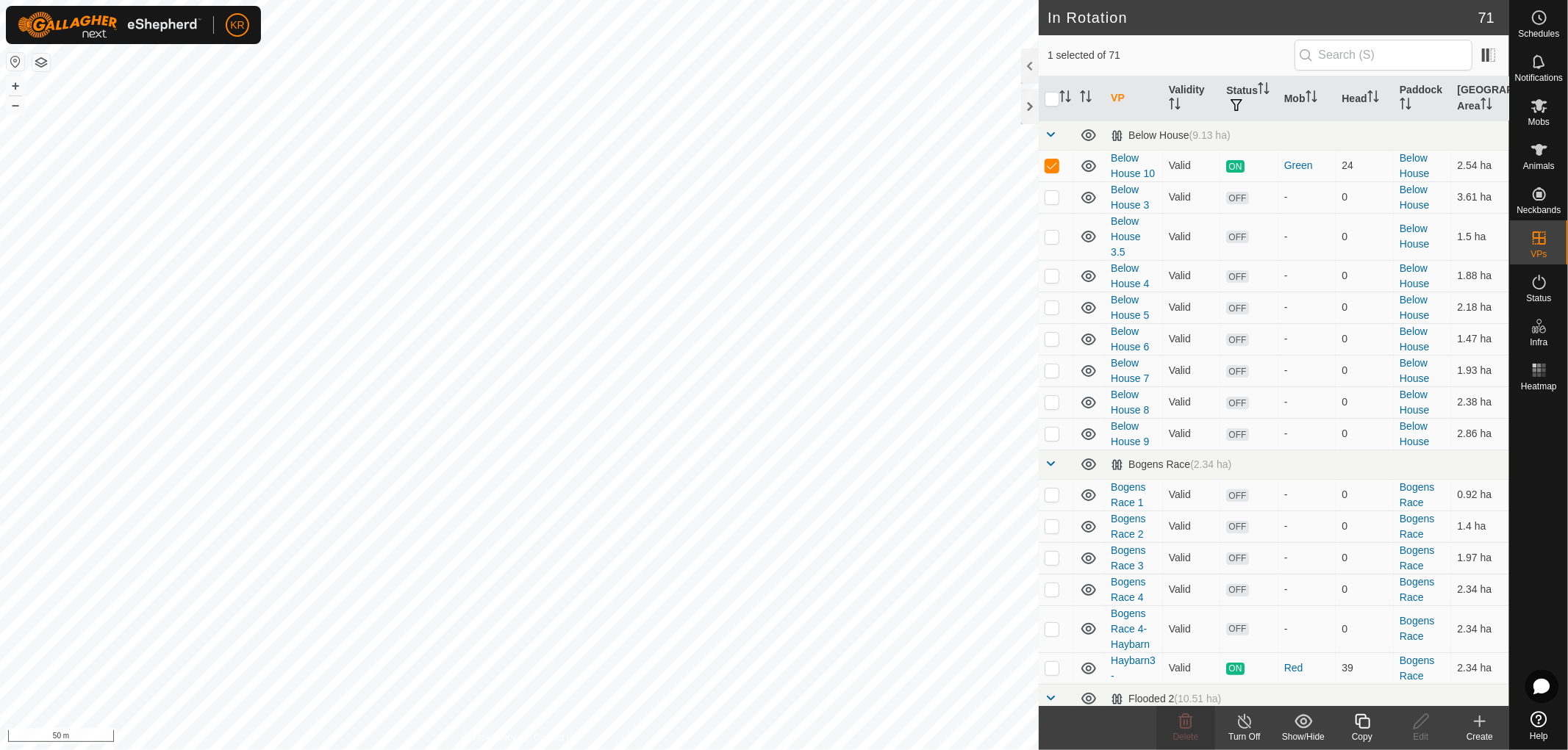
click at [1363, 724] on icon at bounding box center [1362, 721] width 18 height 17
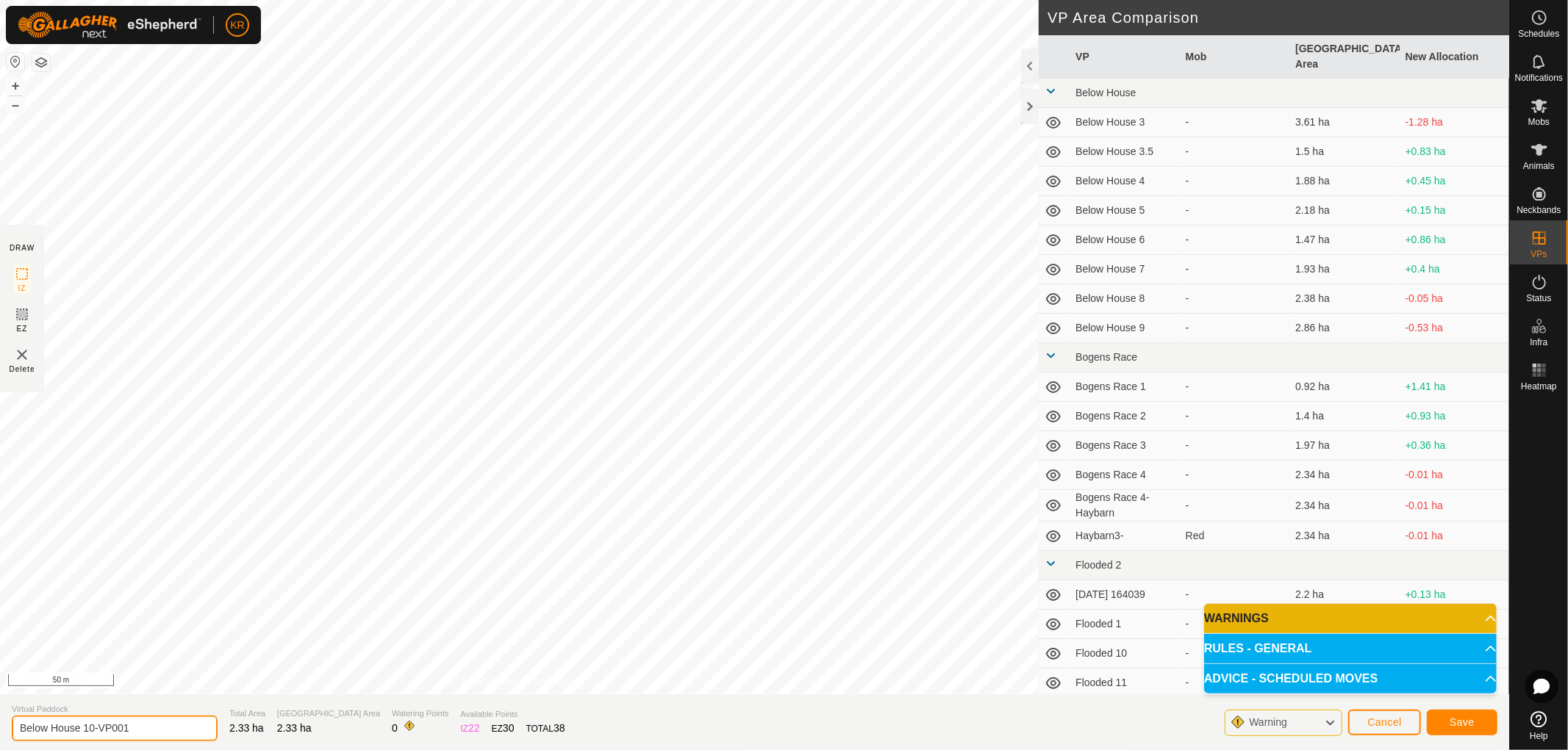
click at [152, 721] on input "Below House 10-VP001" at bounding box center [115, 729] width 206 height 26
type input "Below House 11"
click at [1460, 721] on span "Save" at bounding box center [1461, 722] width 25 height 12
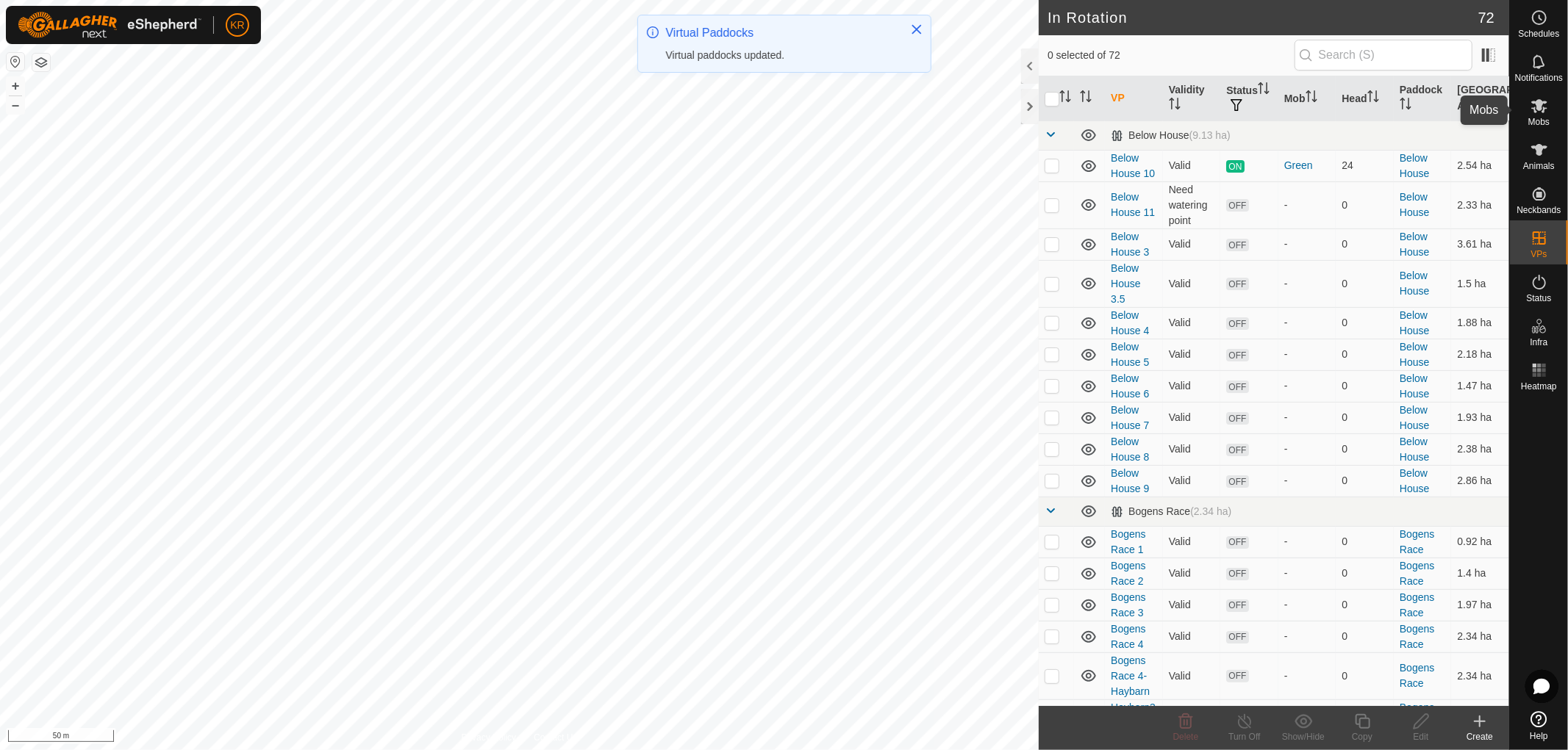
click at [1535, 114] on icon at bounding box center [1539, 105] width 17 height 17
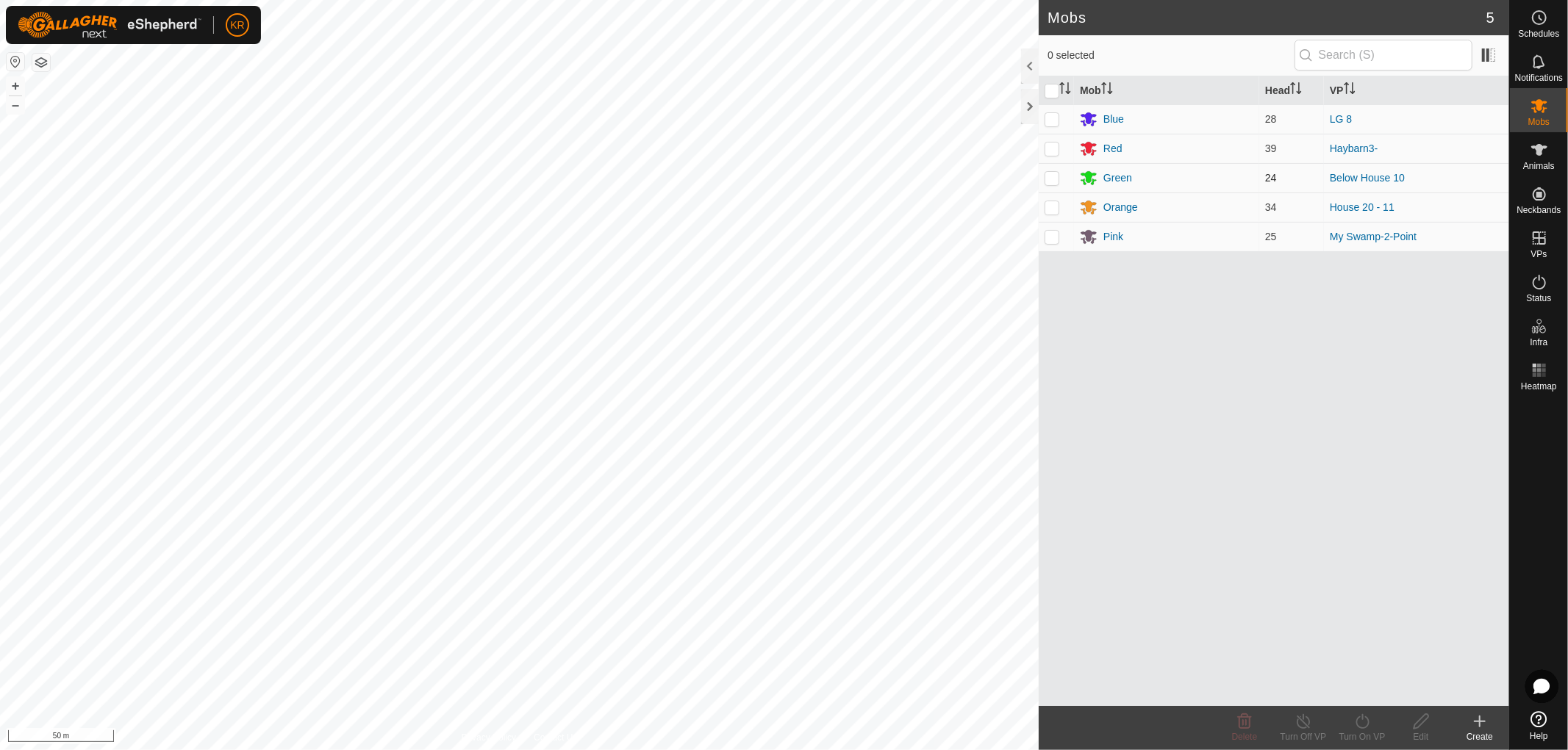
click at [1054, 176] on p-checkbox at bounding box center [1051, 178] width 14 height 12
checkbox input "true"
click at [1365, 721] on icon at bounding box center [1362, 721] width 18 height 17
click at [1366, 686] on link "Now" at bounding box center [1406, 689] width 145 height 29
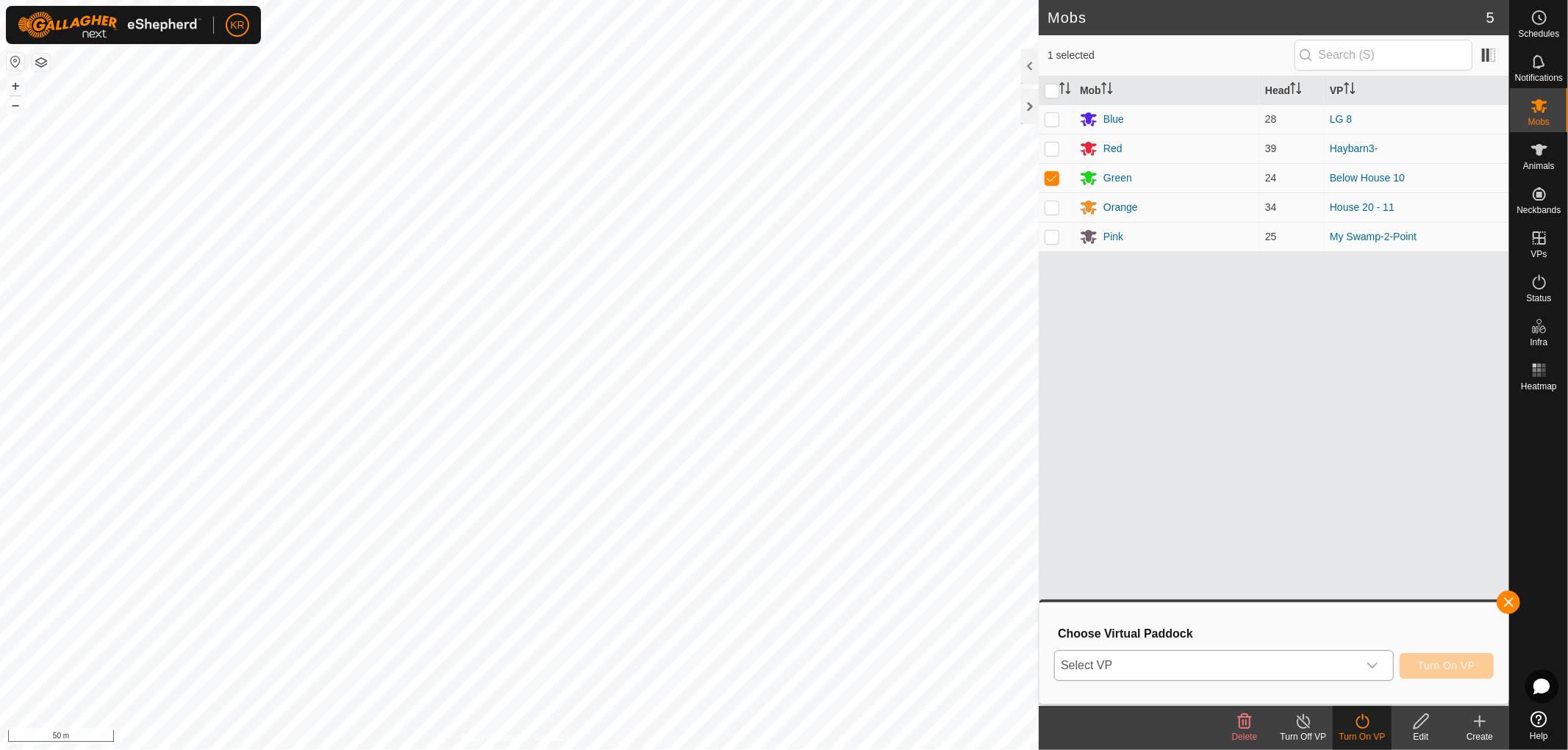
click at [1378, 664] on div "dropdown trigger" at bounding box center [1372, 665] width 29 height 29
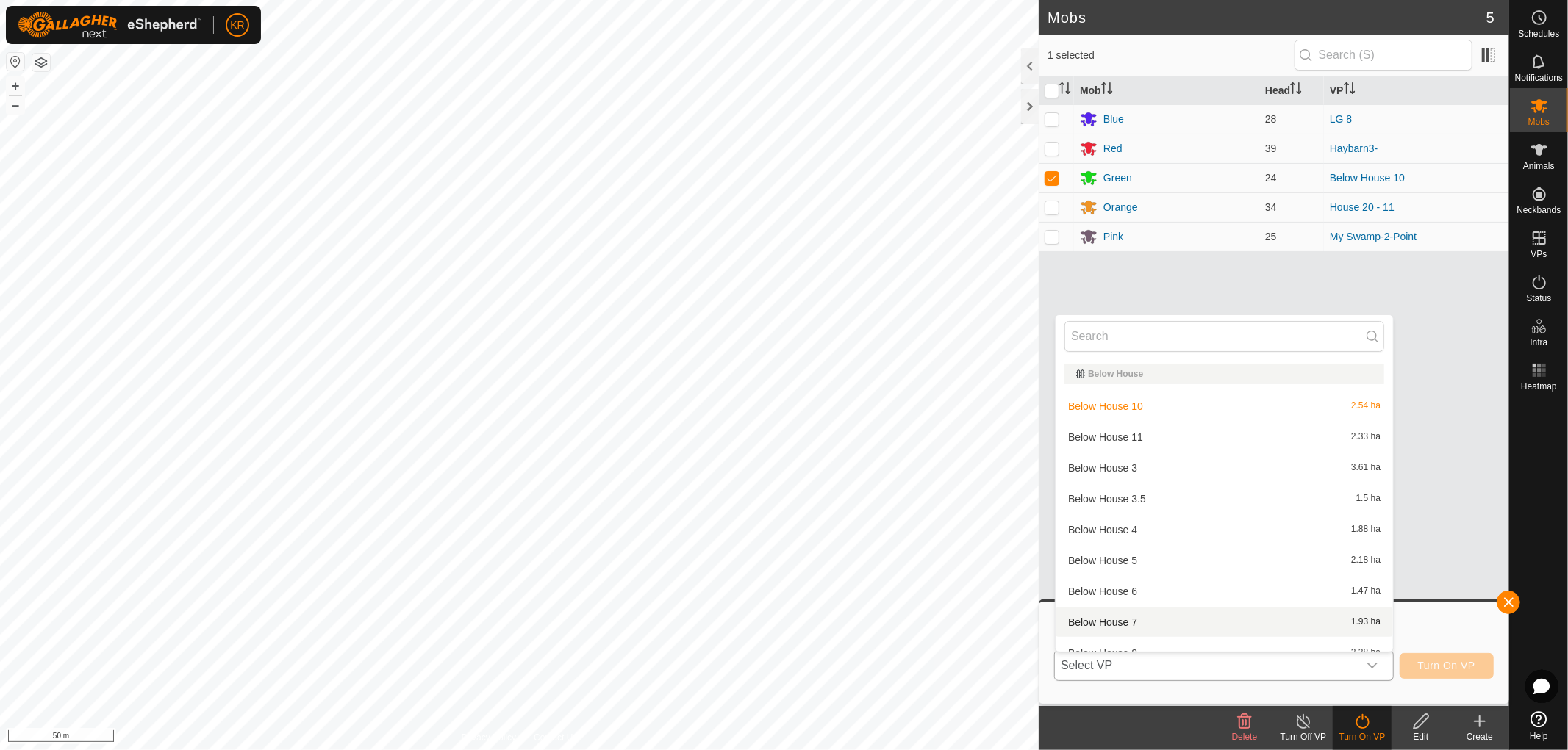
scroll to position [15, 0]
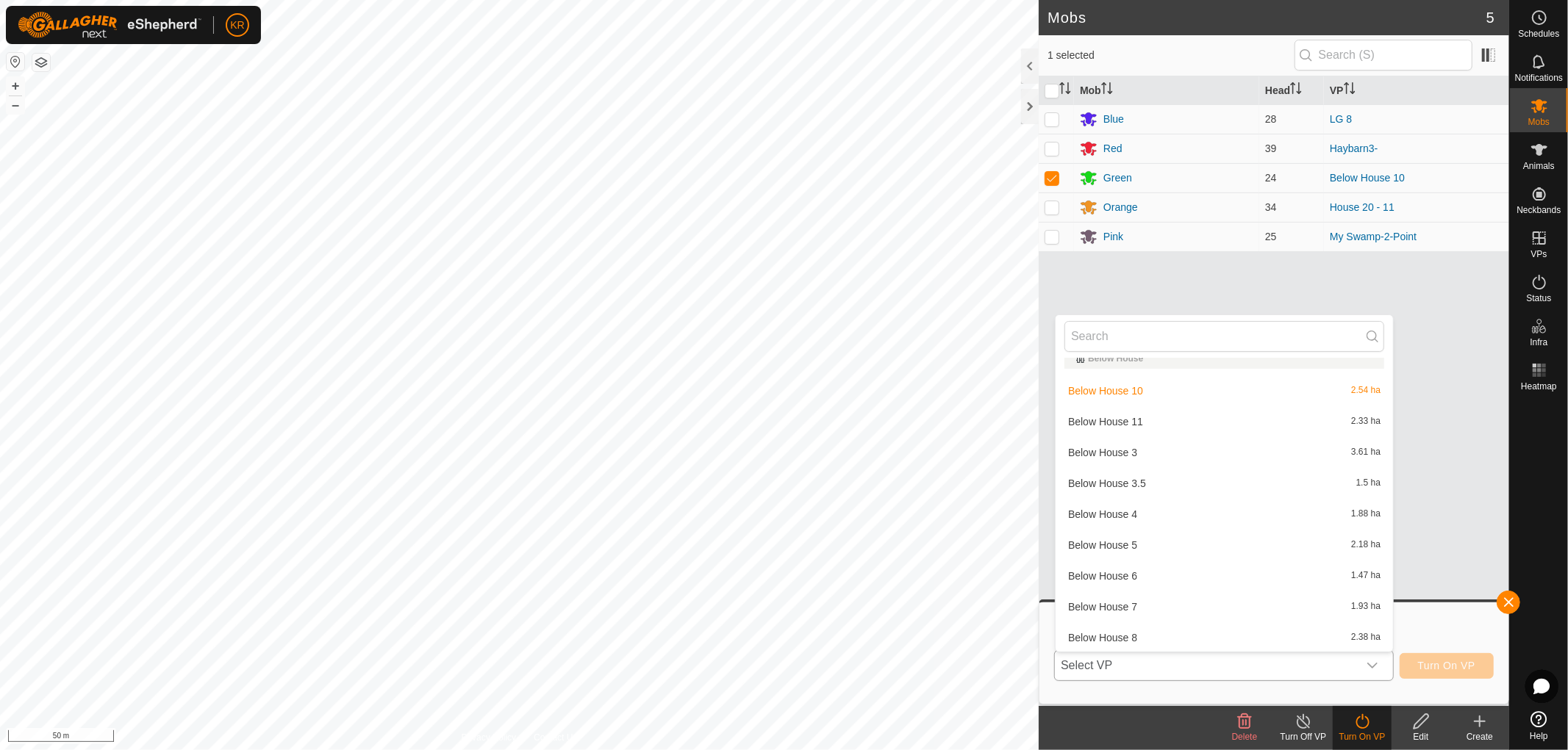
click at [1145, 420] on li "Below House 11 2.33 ha" at bounding box center [1224, 421] width 337 height 29
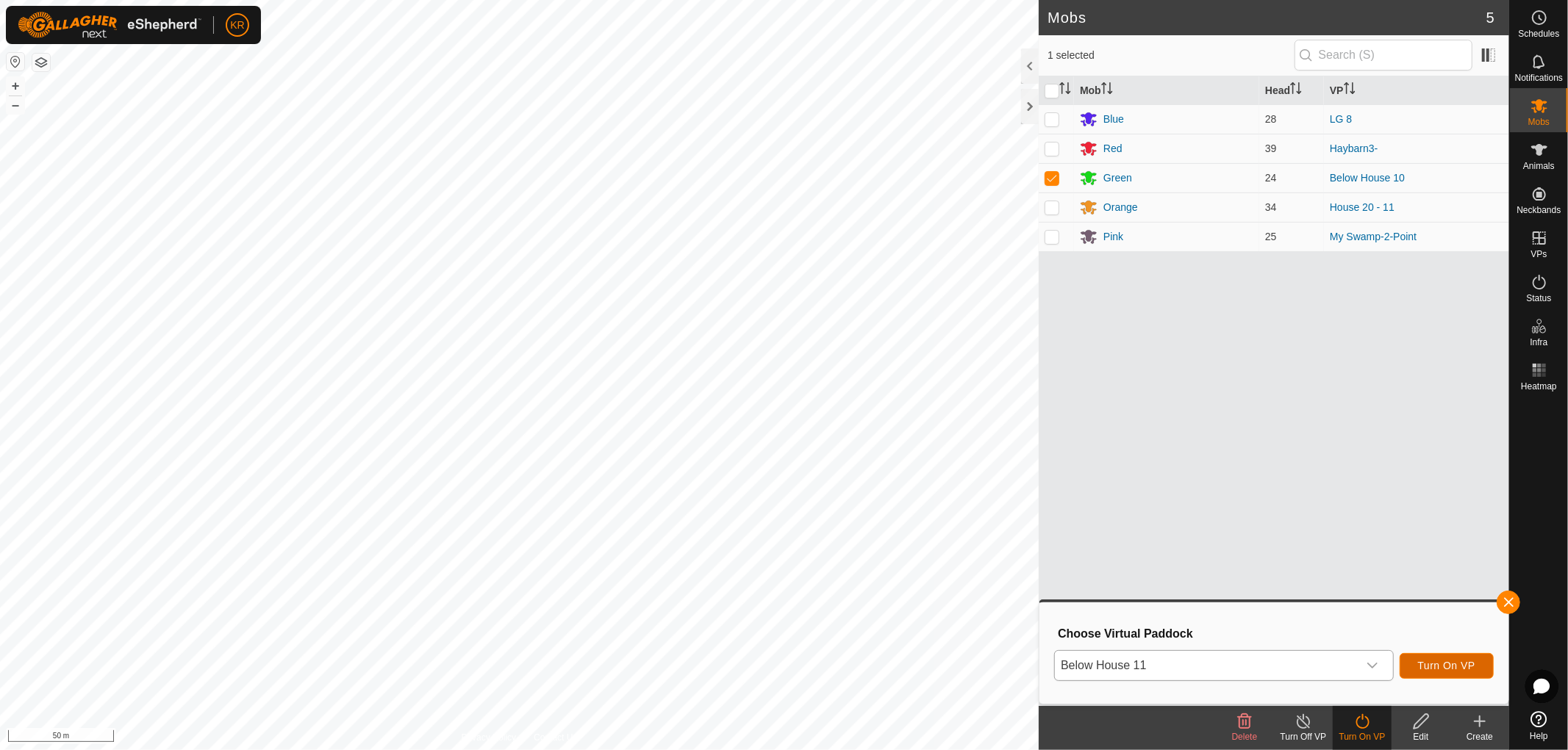
click at [1437, 660] on span "Turn On VP" at bounding box center [1447, 666] width 57 height 12
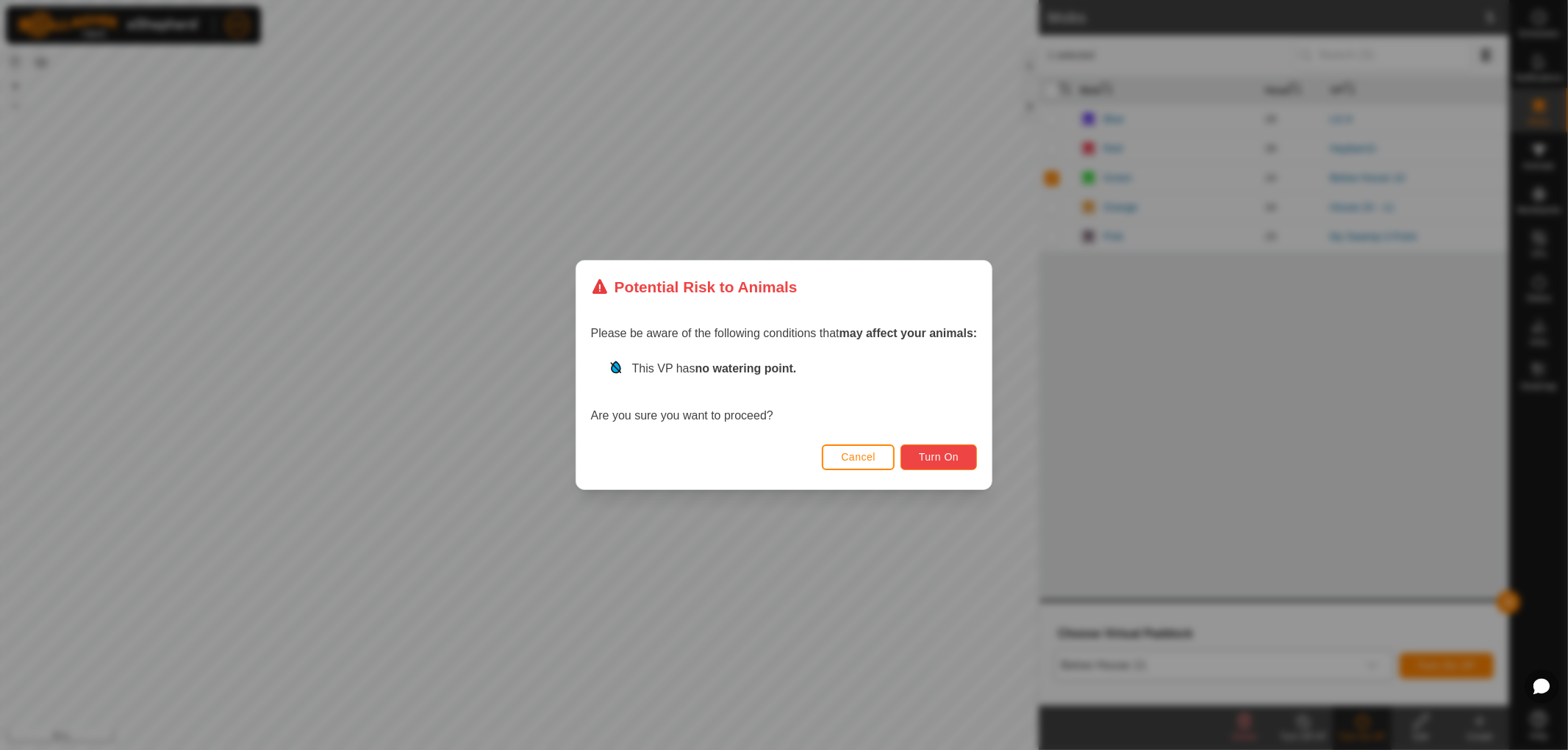
click at [936, 453] on span "Turn On" at bounding box center [939, 457] width 39 height 12
